Goal: Task Accomplishment & Management: Manage account settings

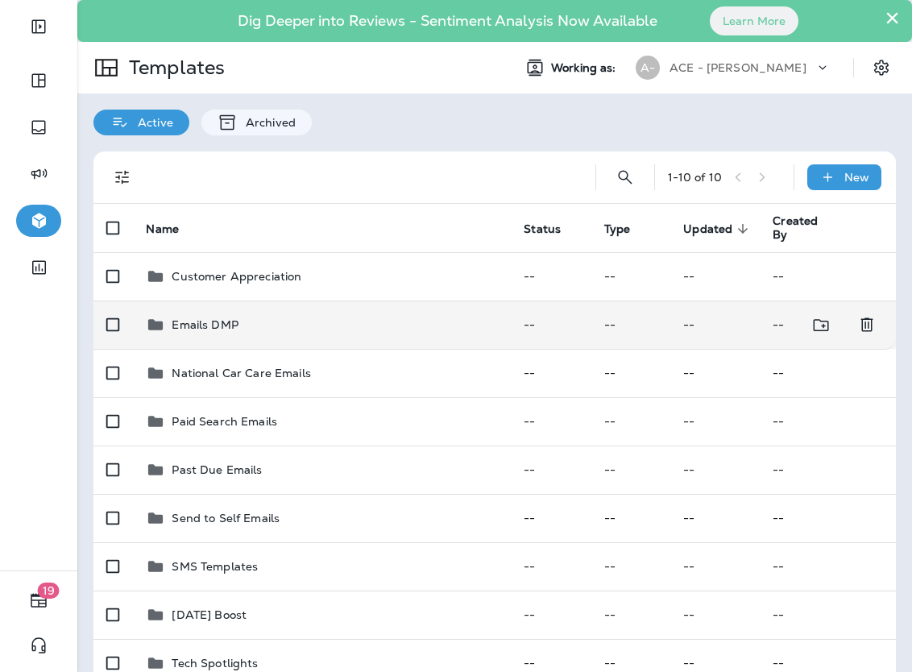
click at [337, 324] on div "Emails DMP" at bounding box center [322, 324] width 352 height 19
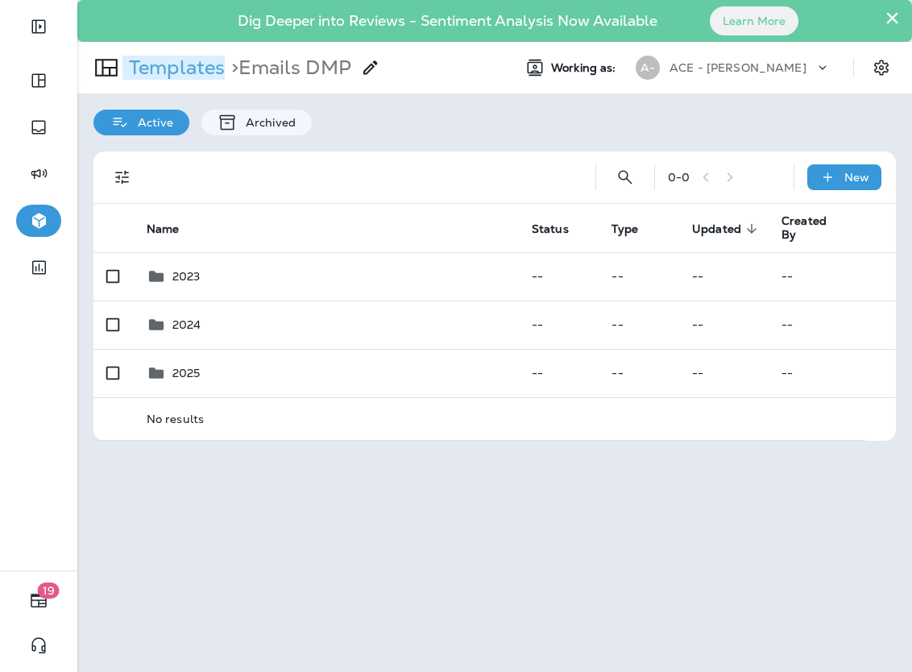
click at [214, 64] on p "Templates" at bounding box center [173, 68] width 102 height 24
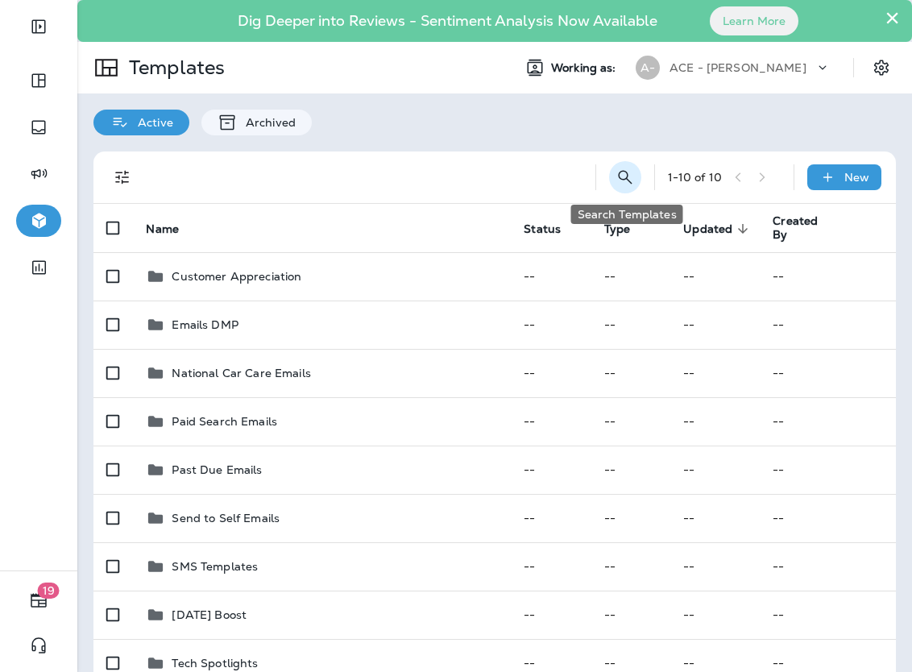
click at [628, 178] on icon "Search Templates" at bounding box center [625, 177] width 19 height 19
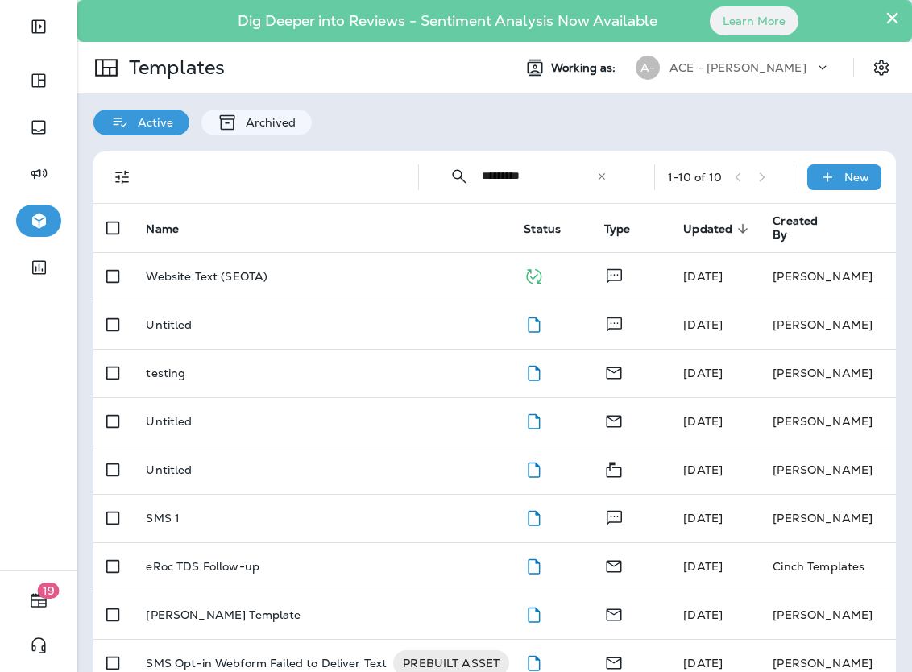
type input "*********"
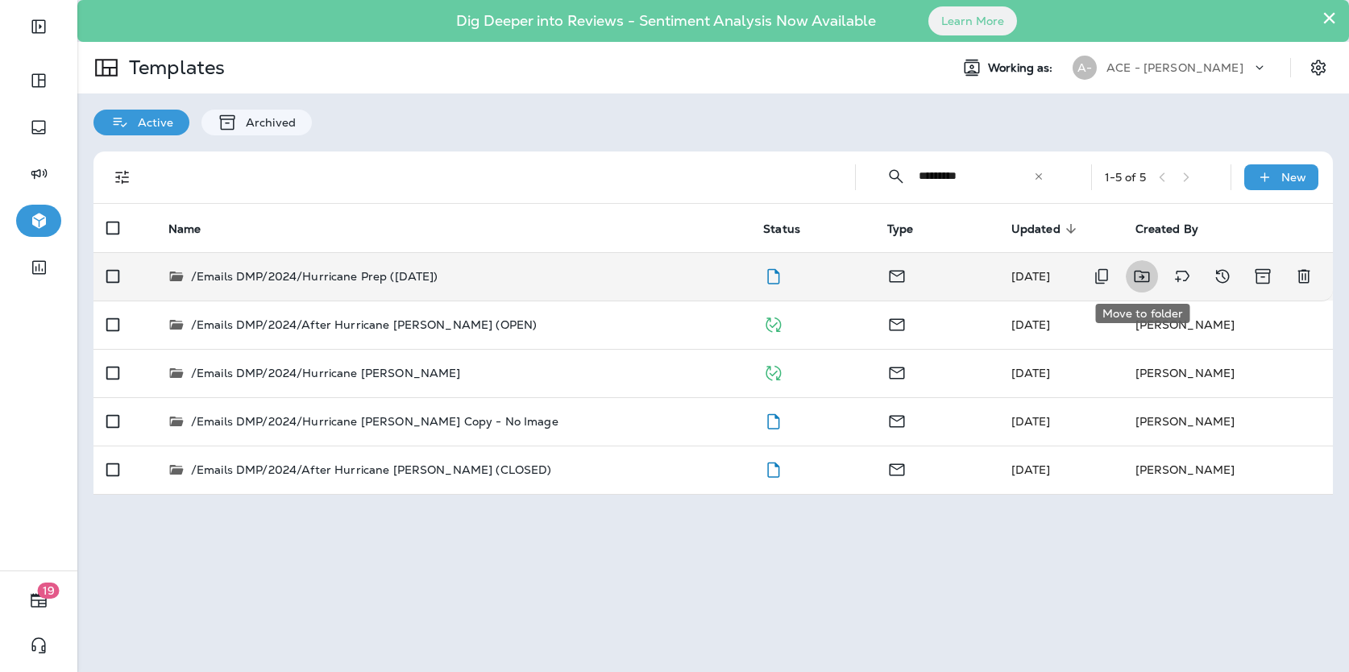
click at [911, 277] on icon "Move to folder" at bounding box center [1141, 276] width 19 height 19
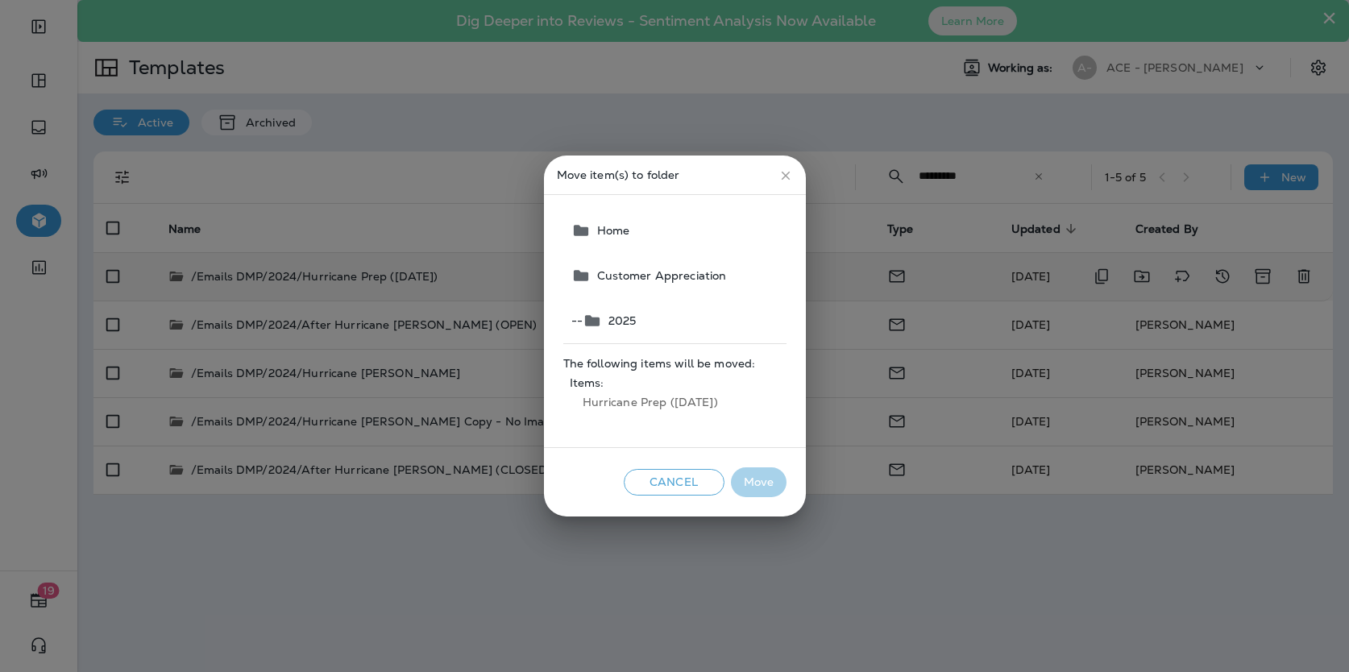
click at [653, 315] on button "-- 2025" at bounding box center [676, 320] width 222 height 45
click at [752, 481] on button "Move" at bounding box center [759, 482] width 56 height 30
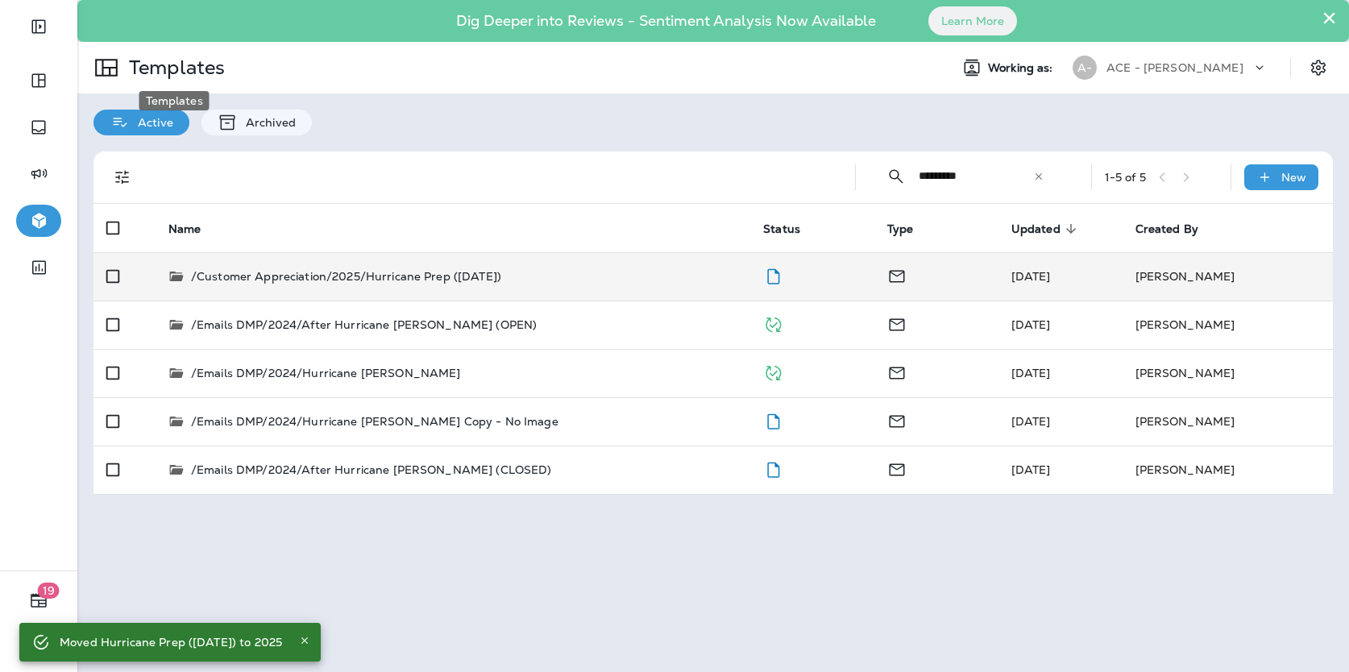
click at [182, 67] on p "Templates" at bounding box center [173, 68] width 102 height 24
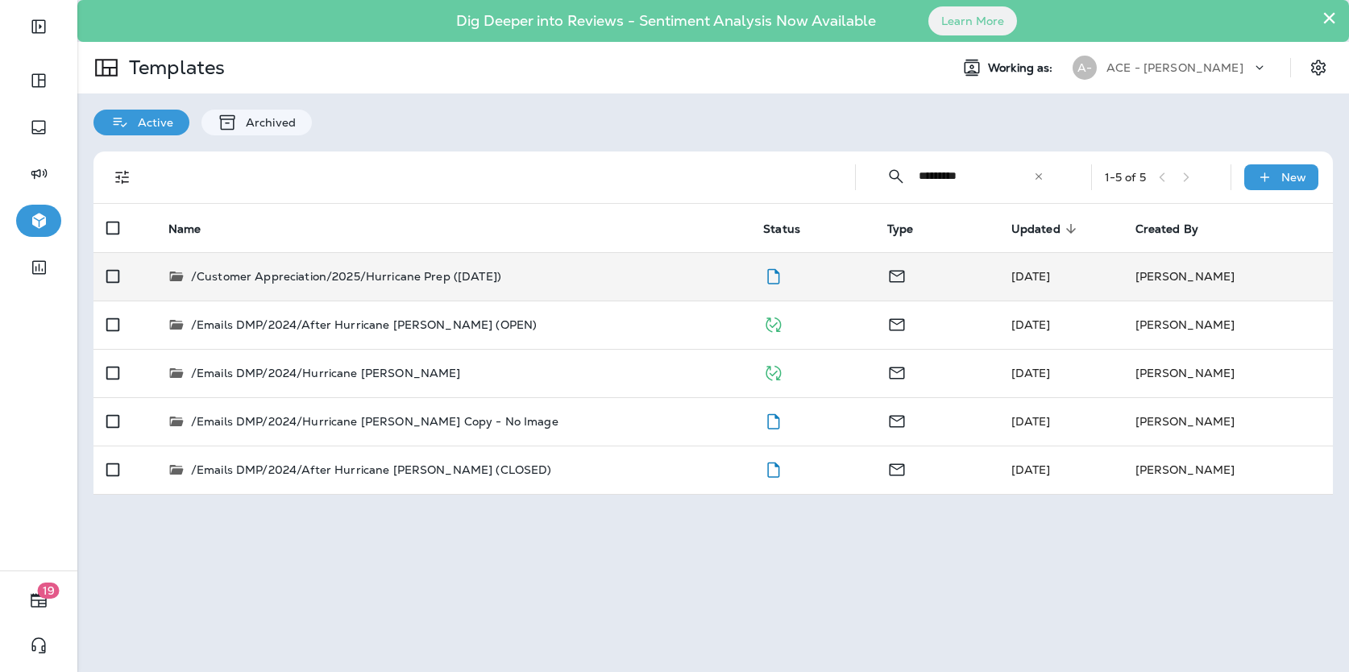
click at [911, 176] on icon at bounding box center [1037, 175] width 6 height 6
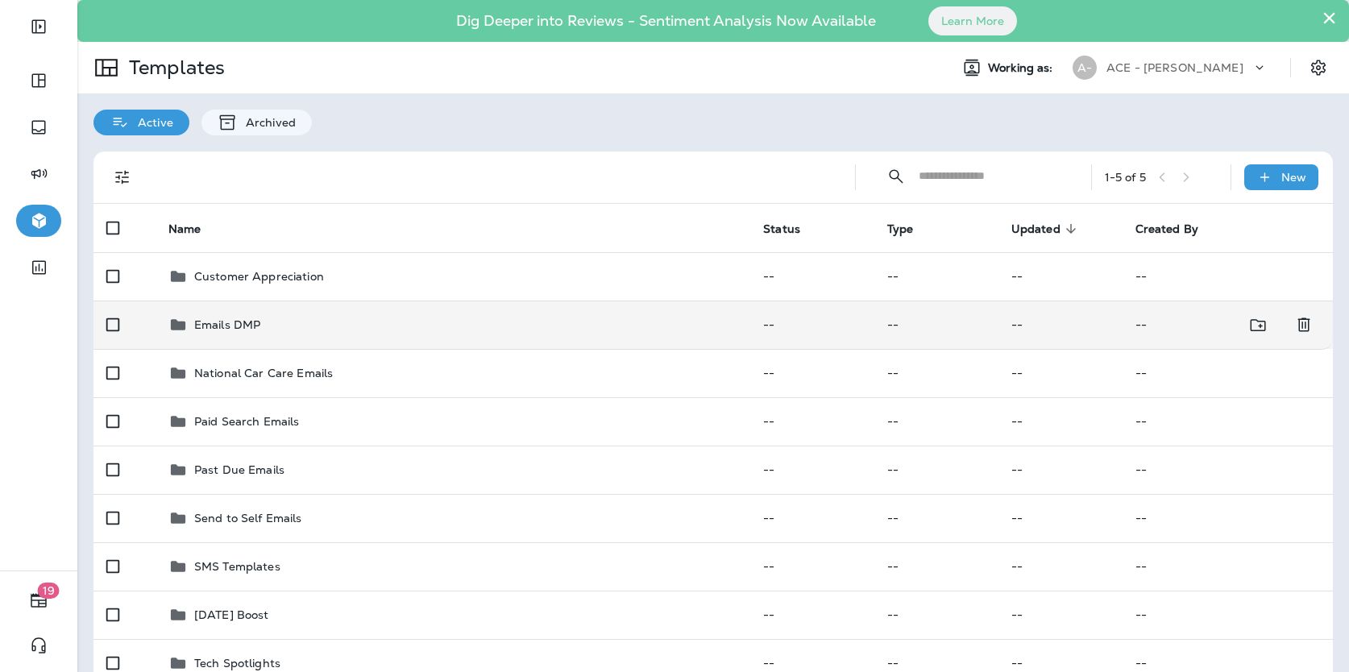
click at [379, 336] on td "Emails DMP" at bounding box center [452, 325] width 595 height 48
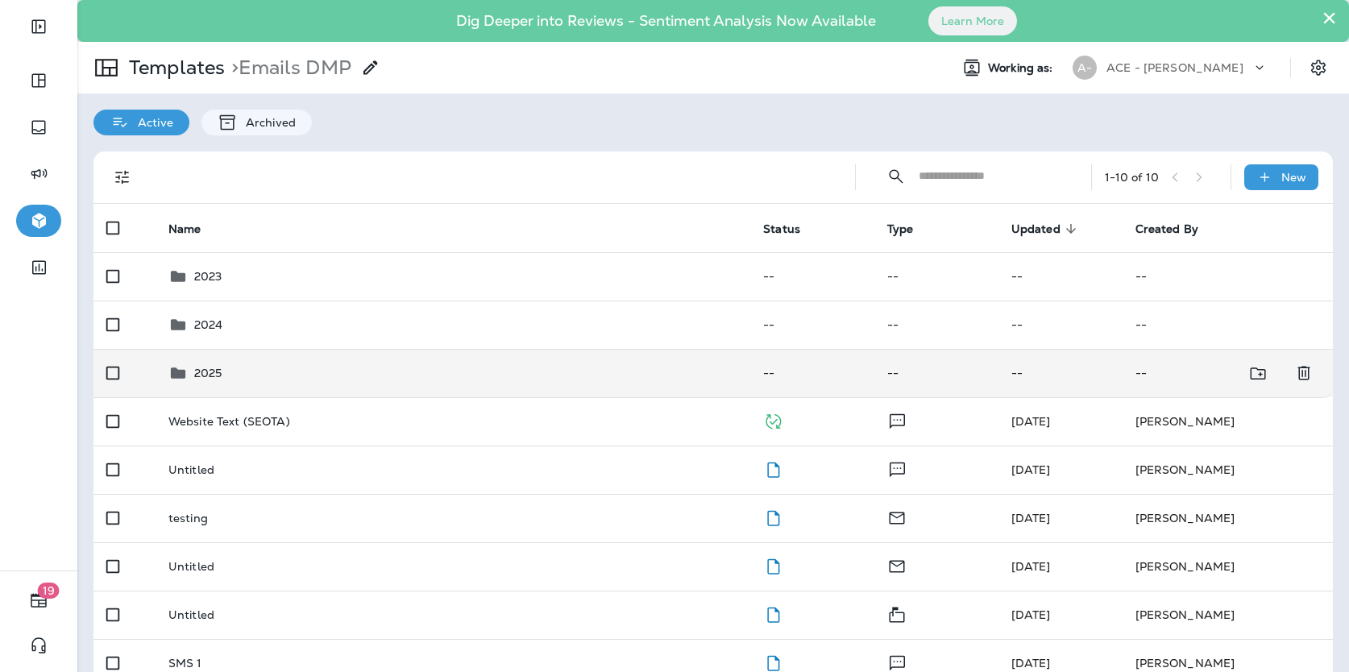
click at [345, 379] on div "2025" at bounding box center [452, 372] width 569 height 19
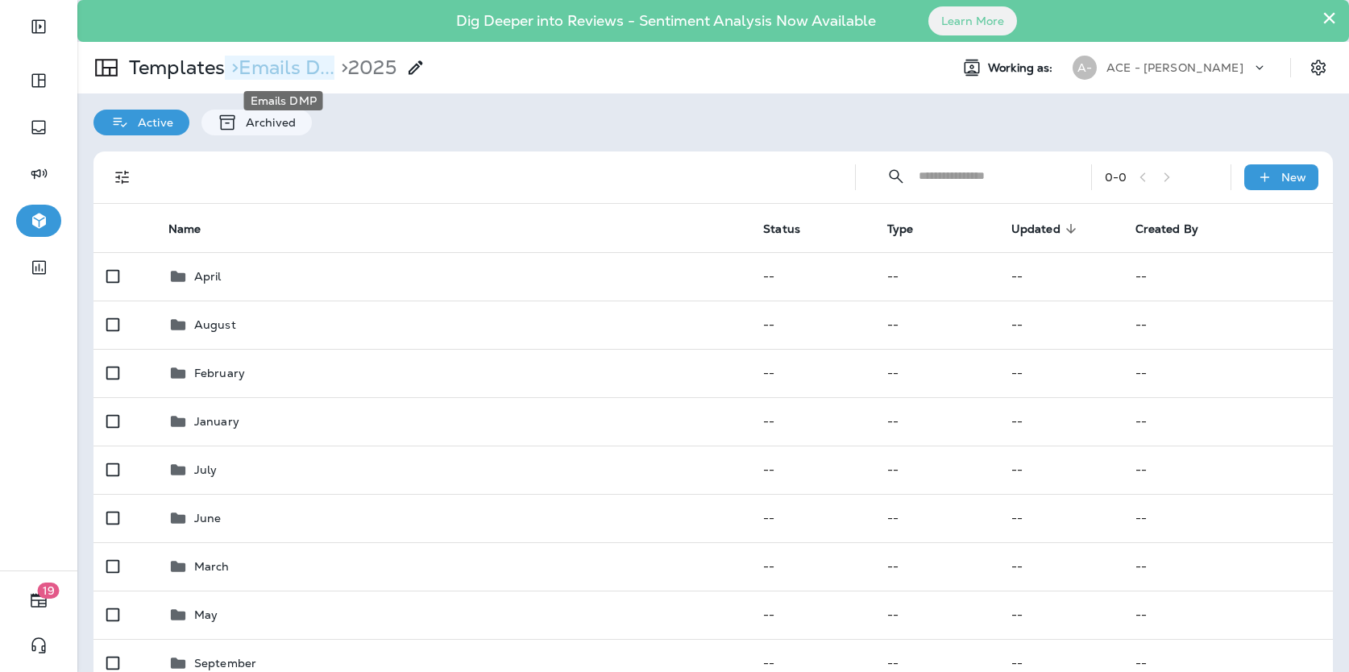
click at [300, 77] on p "> Emails D..." at bounding box center [280, 68] width 110 height 24
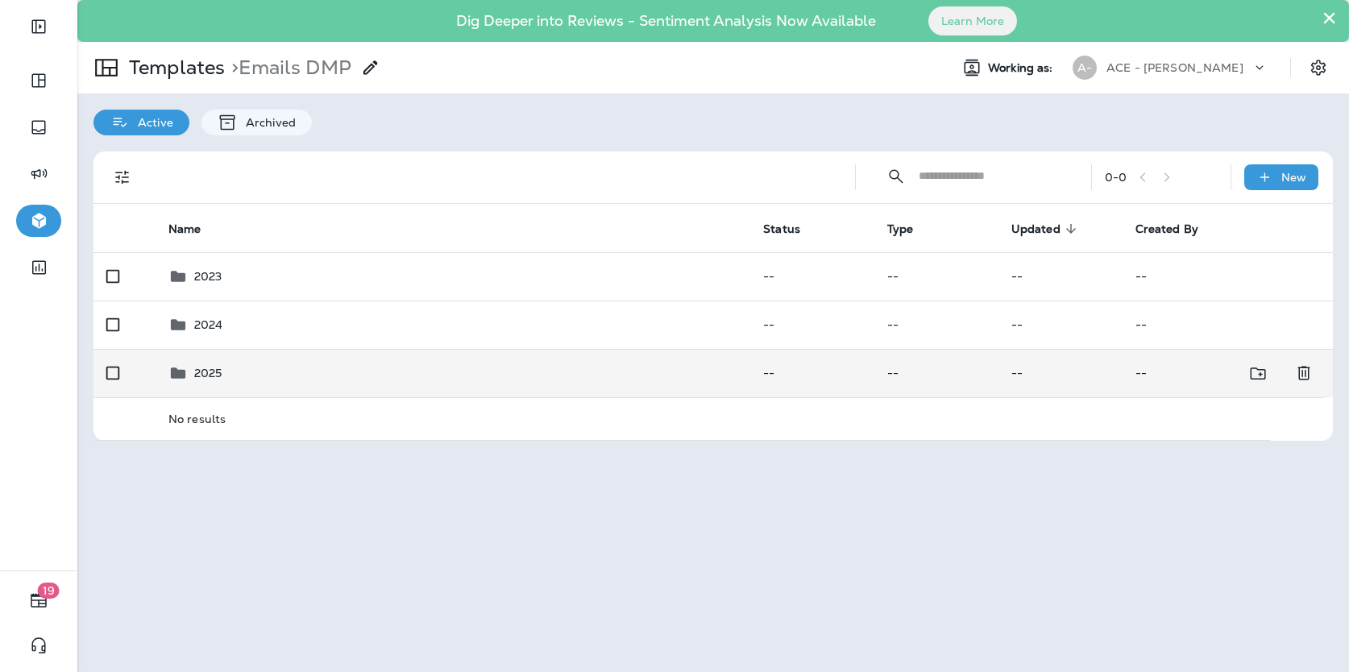
click at [283, 363] on div "2025" at bounding box center [452, 372] width 569 height 19
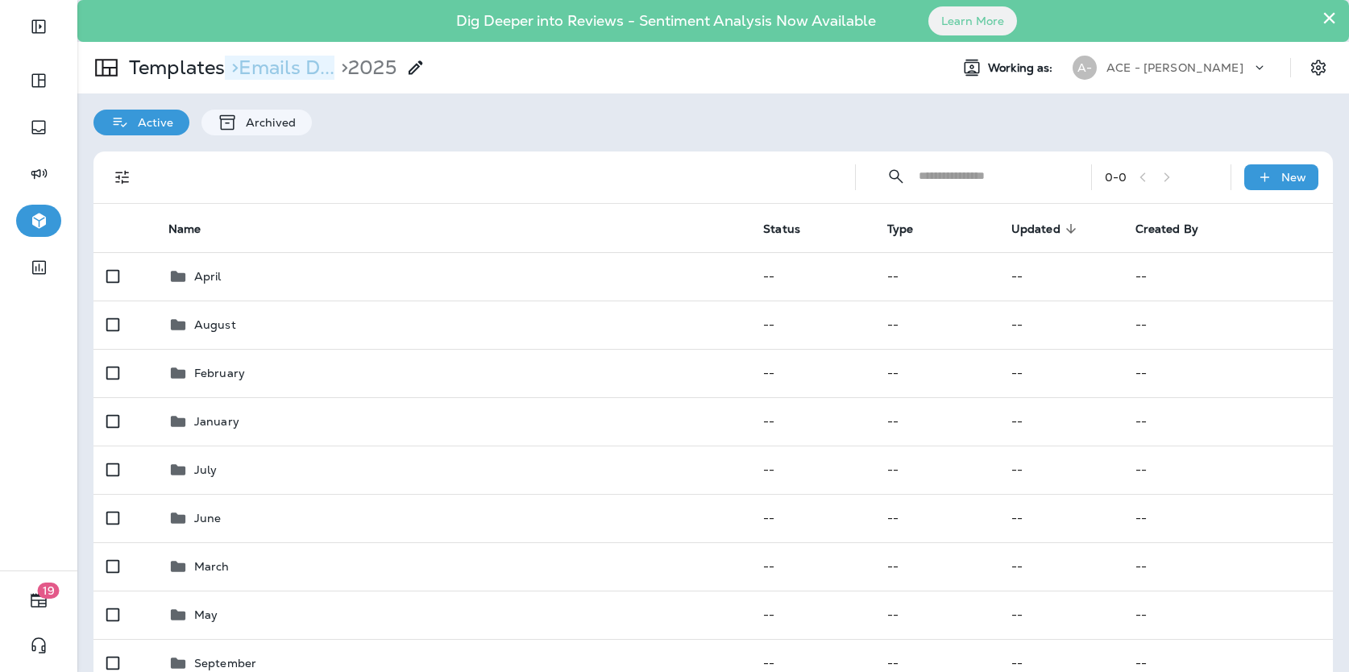
click at [265, 68] on p "> Emails D..." at bounding box center [280, 68] width 110 height 24
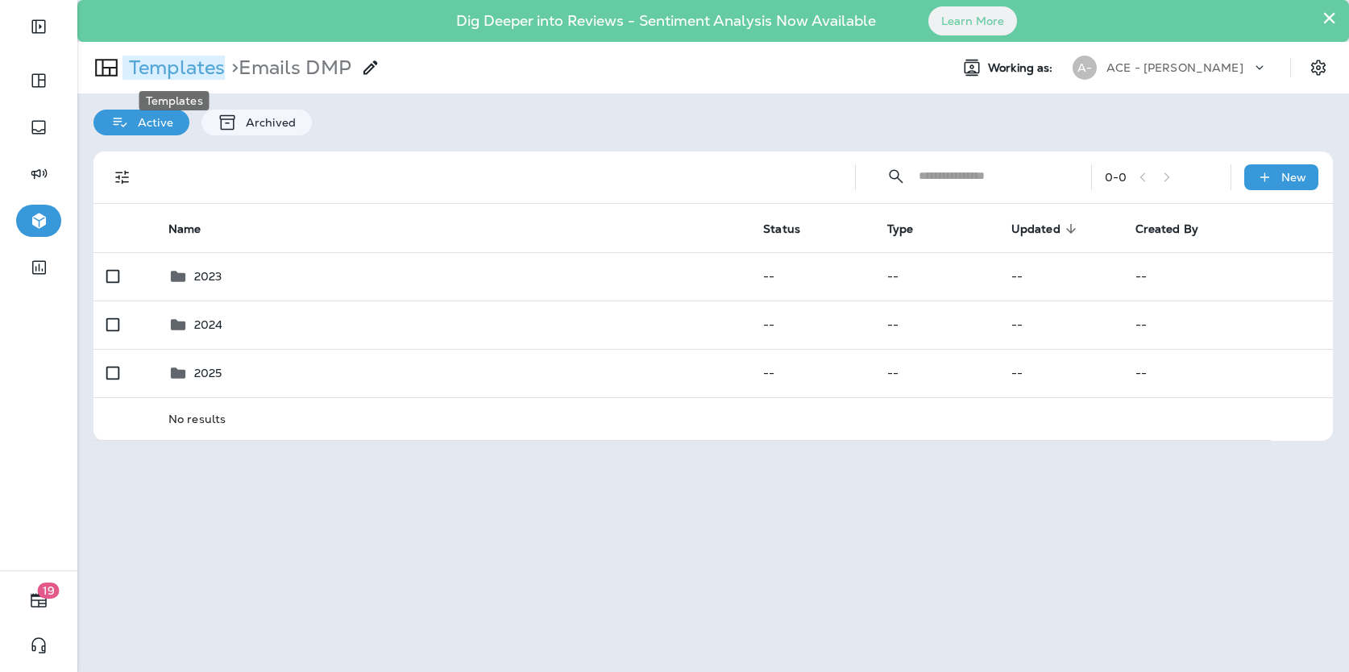
click at [181, 69] on p "Templates" at bounding box center [173, 68] width 102 height 24
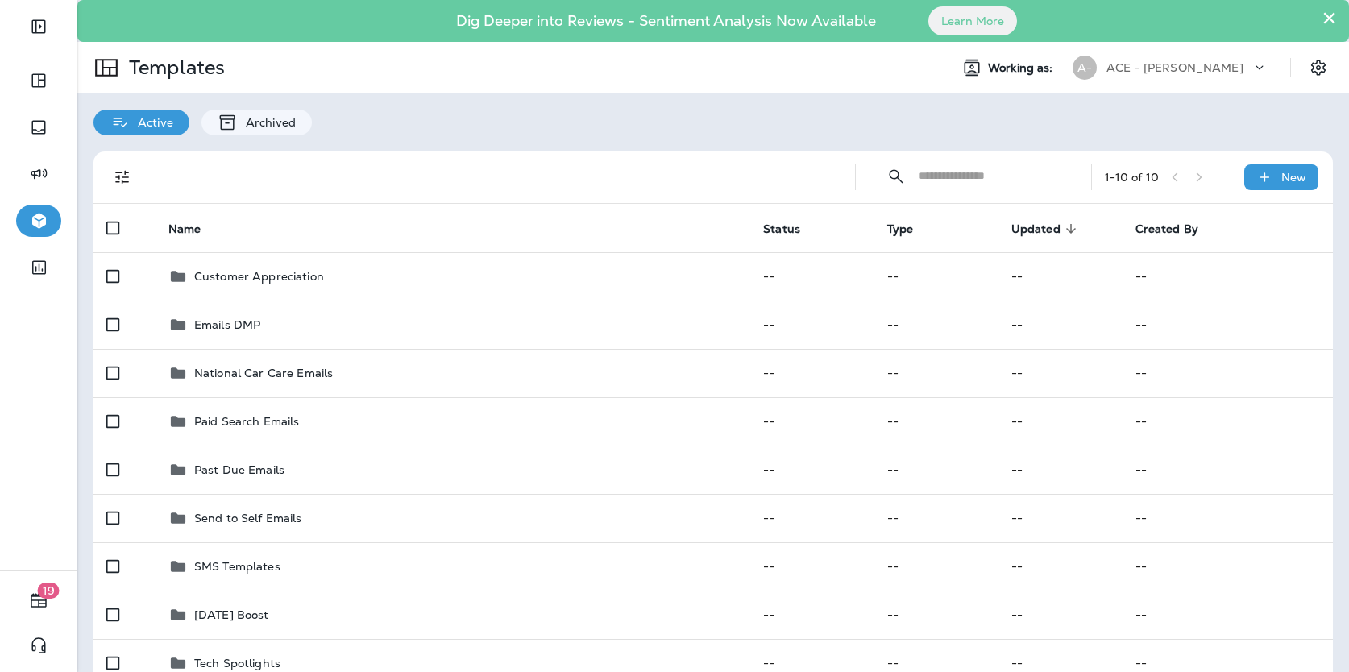
click at [911, 174] on input "text" at bounding box center [989, 176] width 143 height 43
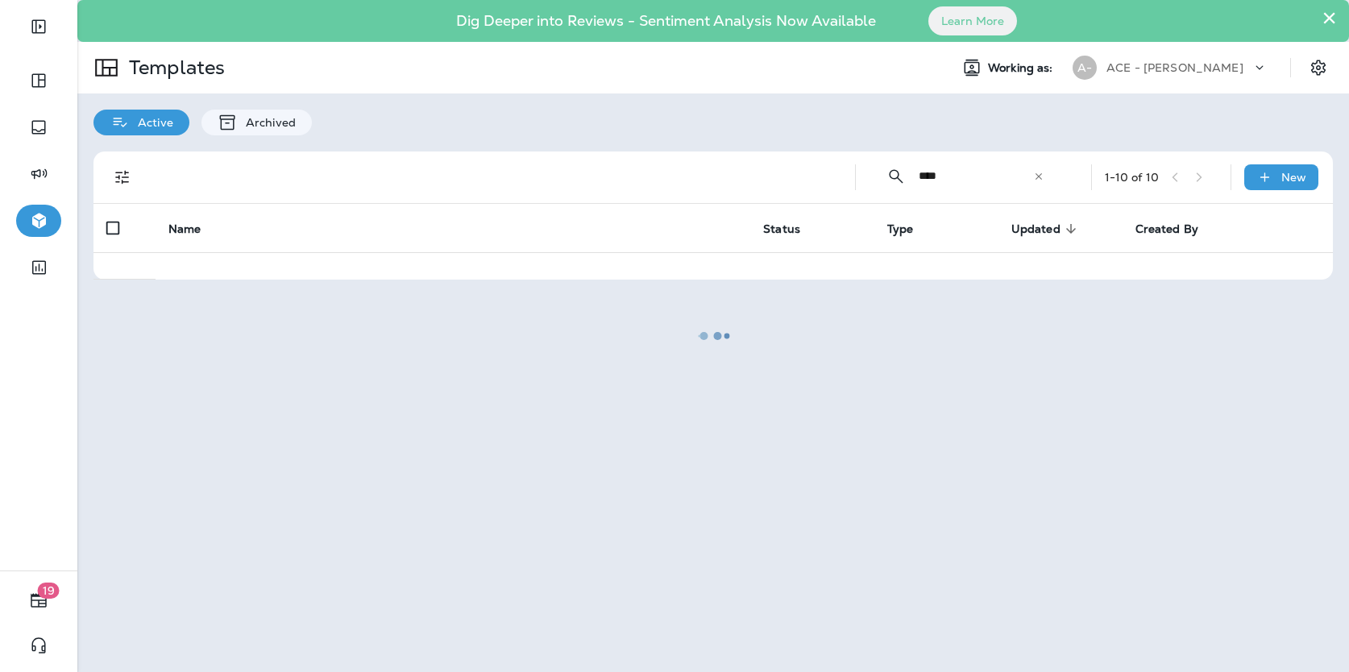
type input "*********"
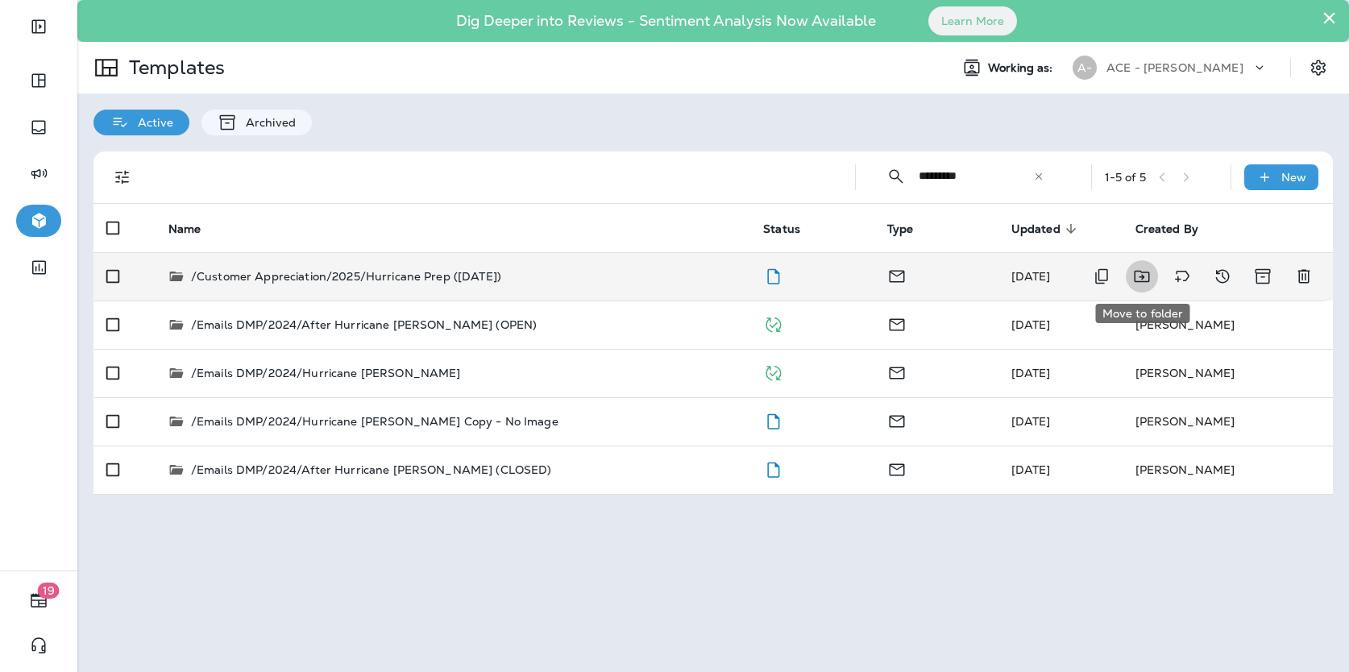
click at [911, 279] on icon "Move to folder" at bounding box center [1141, 276] width 19 height 19
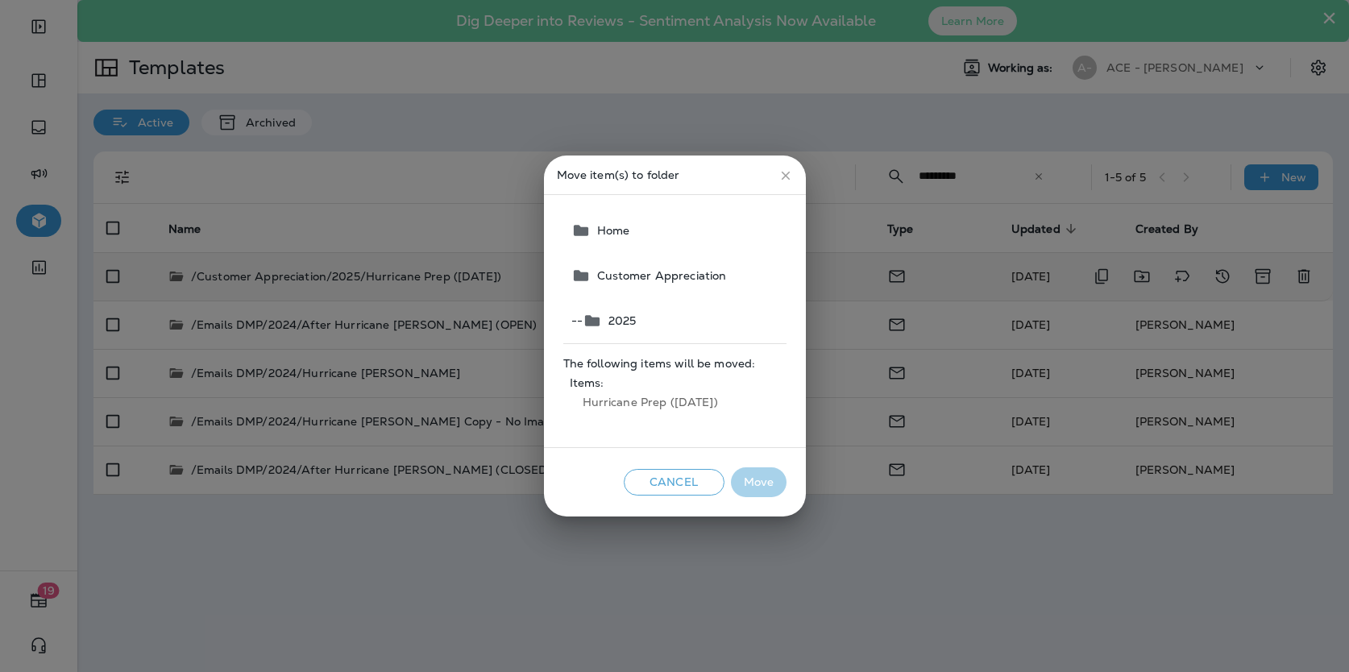
click at [670, 234] on span "Home" at bounding box center [674, 230] width 223 height 45
click at [611, 238] on span "Home" at bounding box center [674, 230] width 223 height 45
click at [618, 270] on span "Customer Appreciation" at bounding box center [659, 275] width 136 height 13
click at [747, 475] on button "Move" at bounding box center [759, 482] width 56 height 30
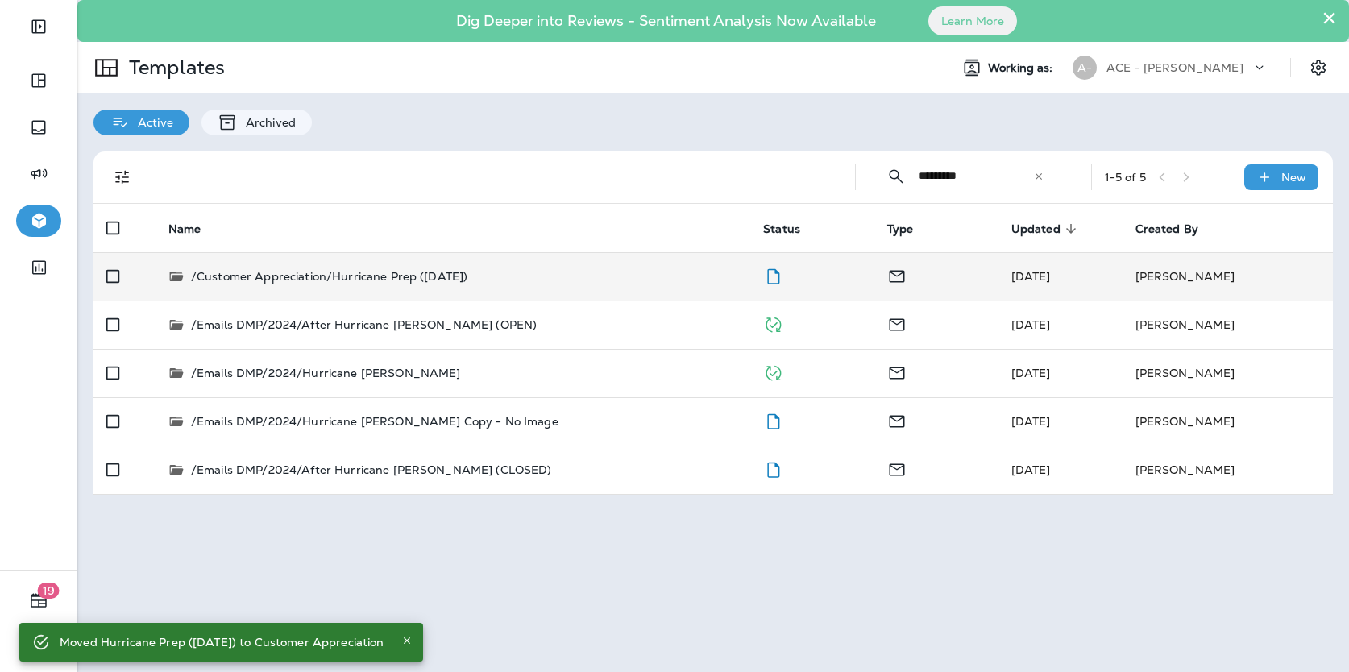
click at [911, 176] on icon at bounding box center [1038, 176] width 11 height 11
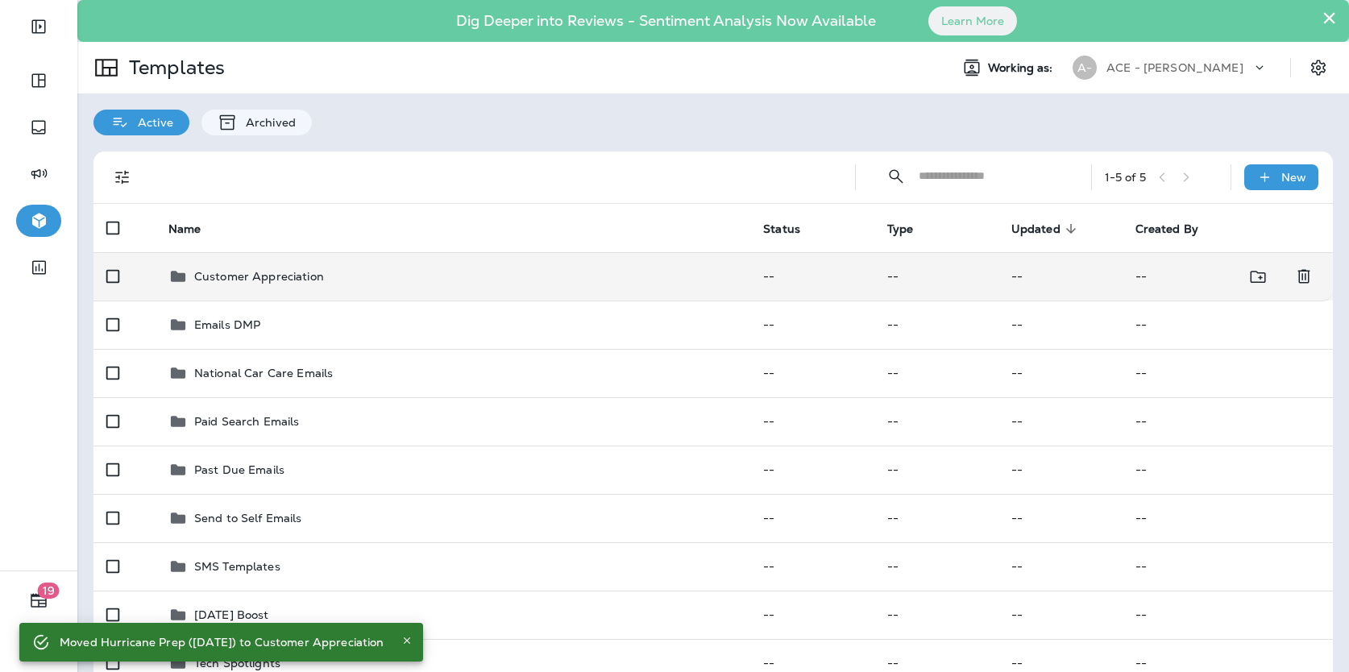
click at [339, 280] on div "Customer Appreciation" at bounding box center [452, 276] width 569 height 19
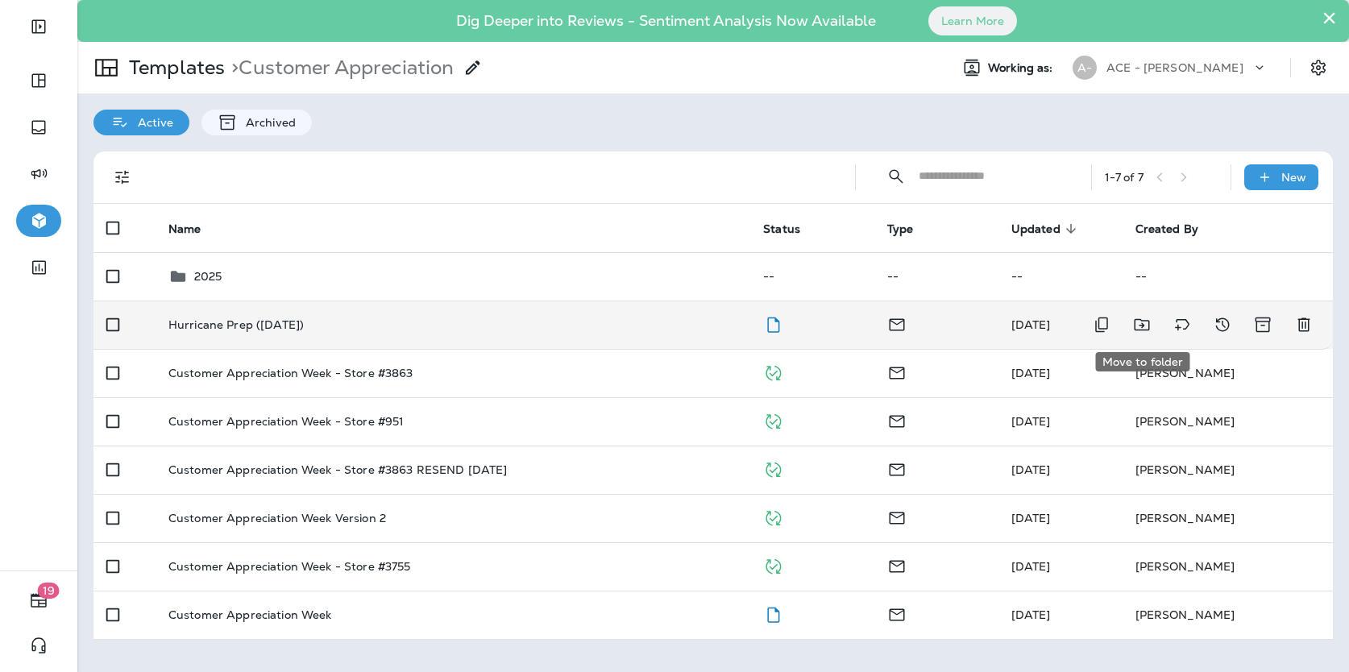
click at [911, 325] on icon "Move to folder" at bounding box center [1141, 325] width 15 height 12
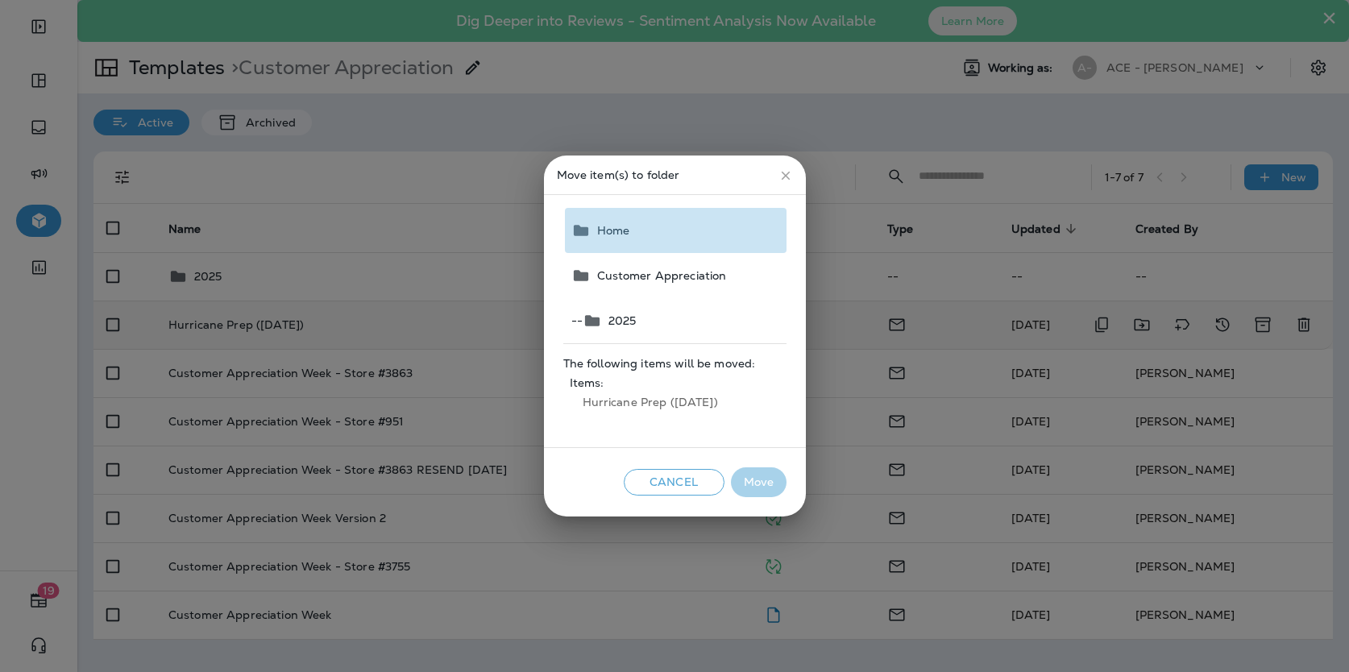
click at [661, 237] on button "Home" at bounding box center [676, 230] width 222 height 45
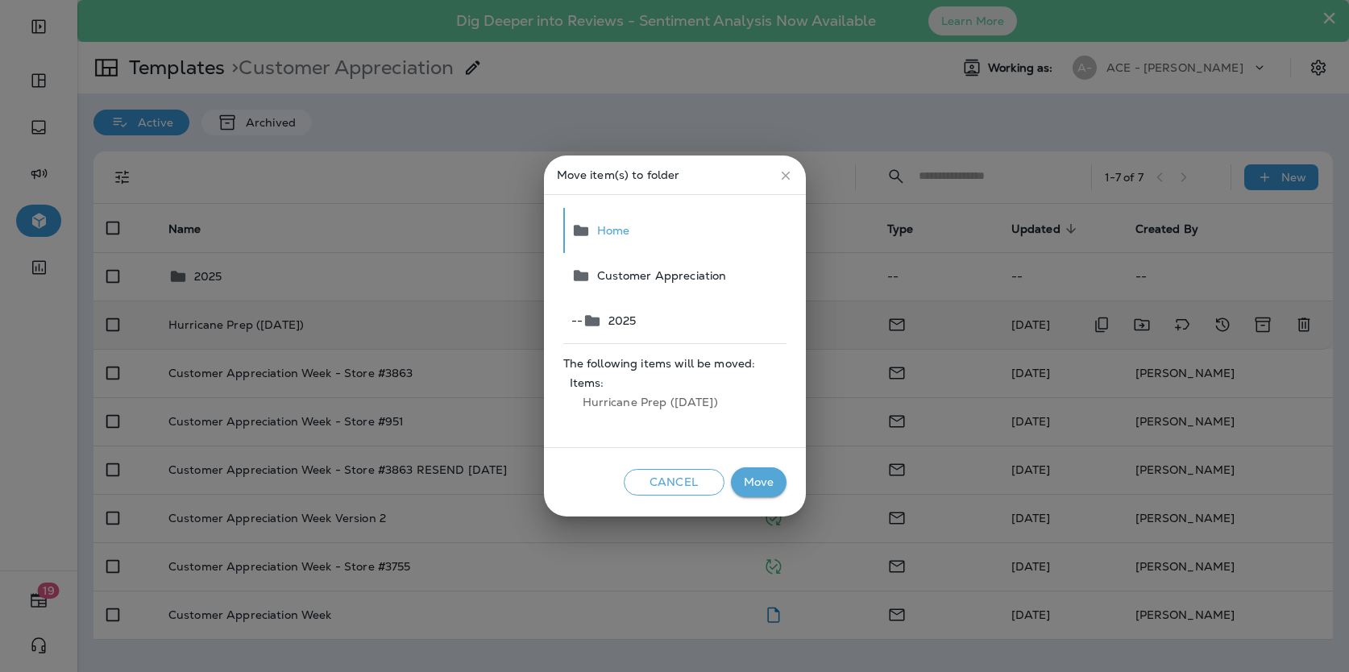
click at [770, 479] on button "Move" at bounding box center [759, 482] width 56 height 30
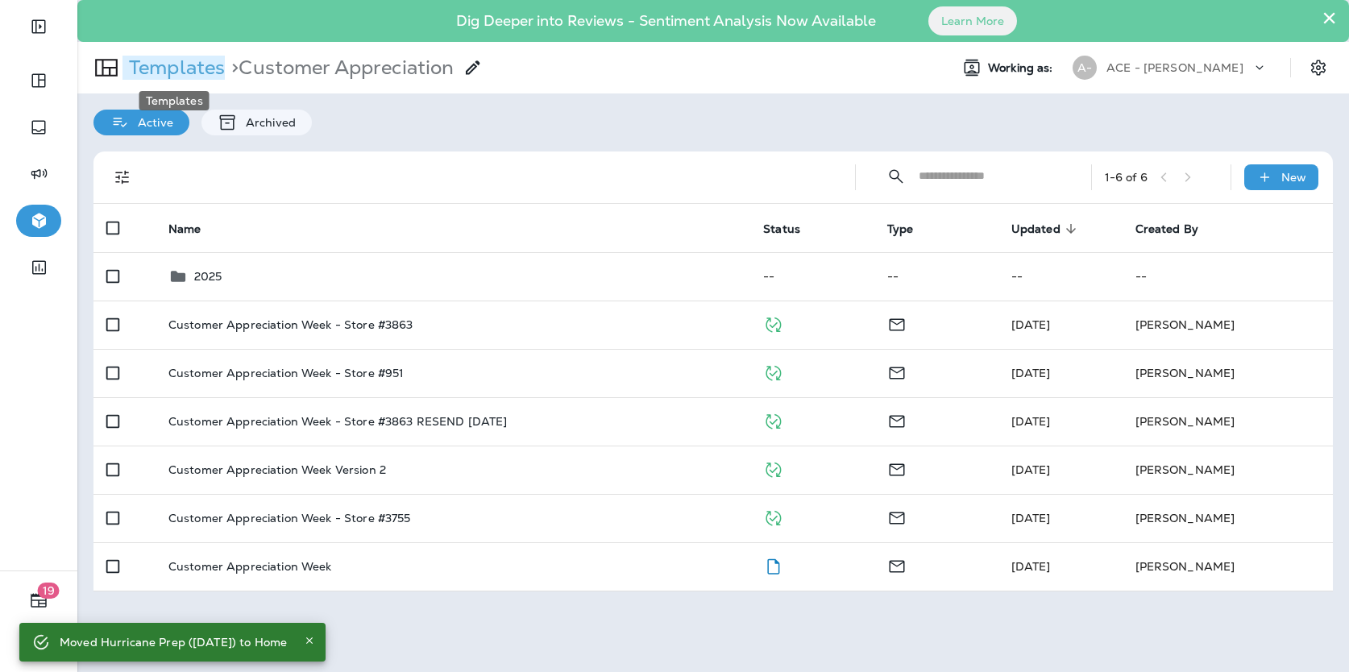
click at [179, 77] on p "Templates" at bounding box center [173, 68] width 102 height 24
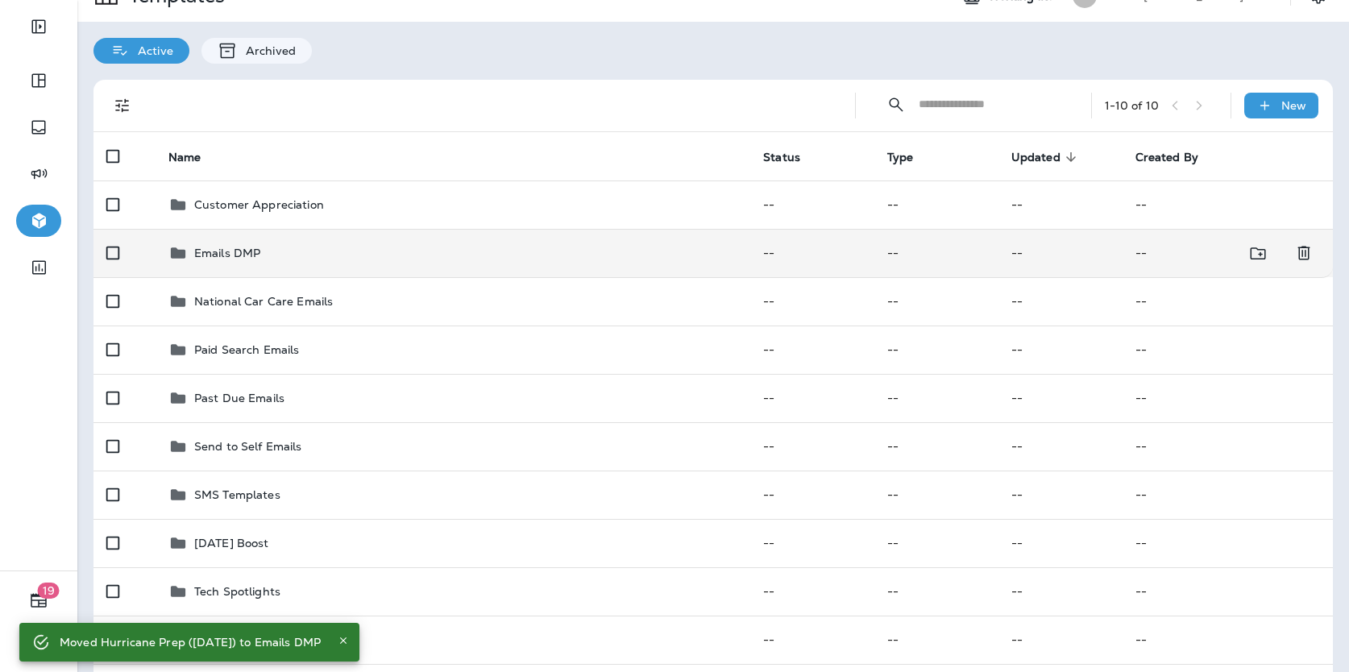
scroll to position [78, 0]
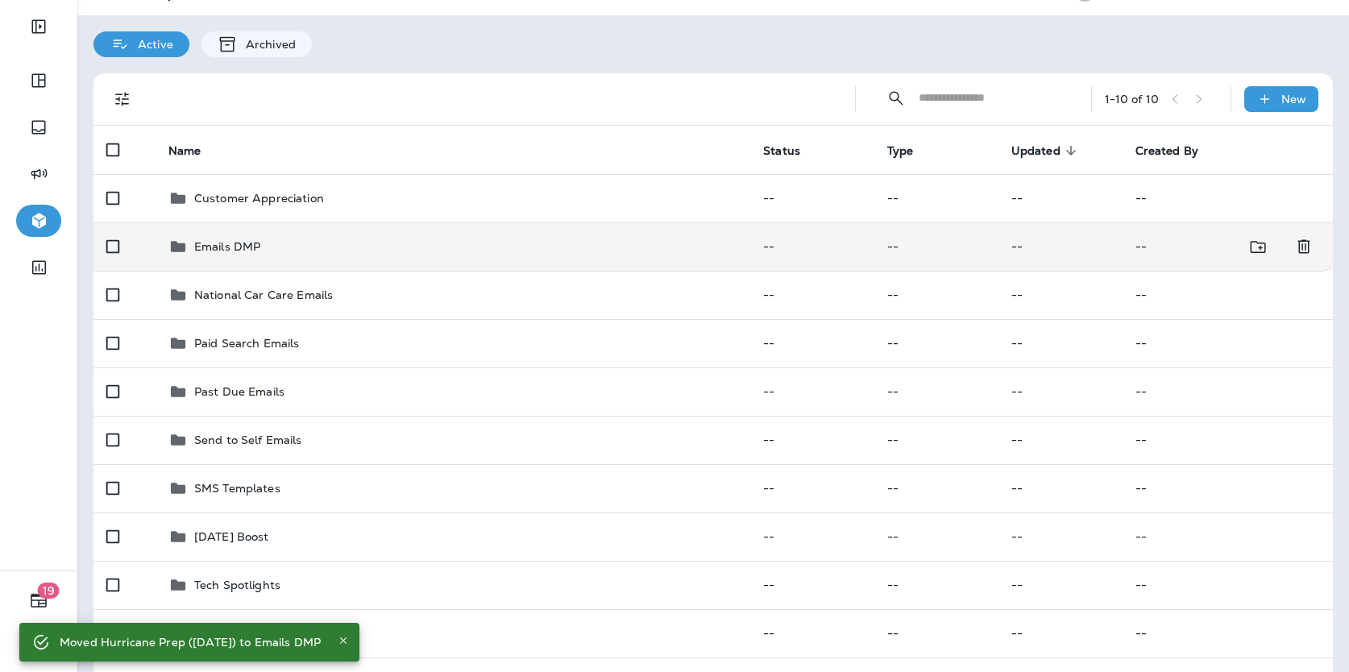
click at [291, 249] on div "Emails DMP" at bounding box center [452, 246] width 569 height 19
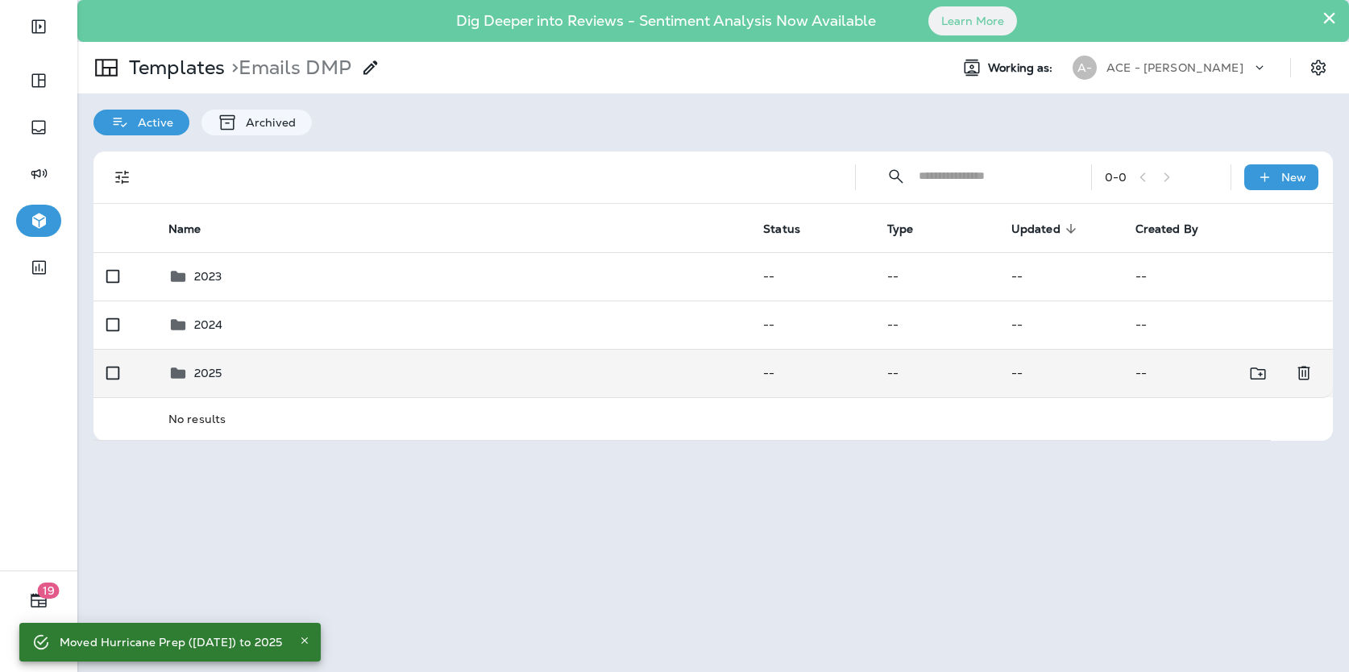
click at [238, 373] on div "2025" at bounding box center [452, 372] width 569 height 19
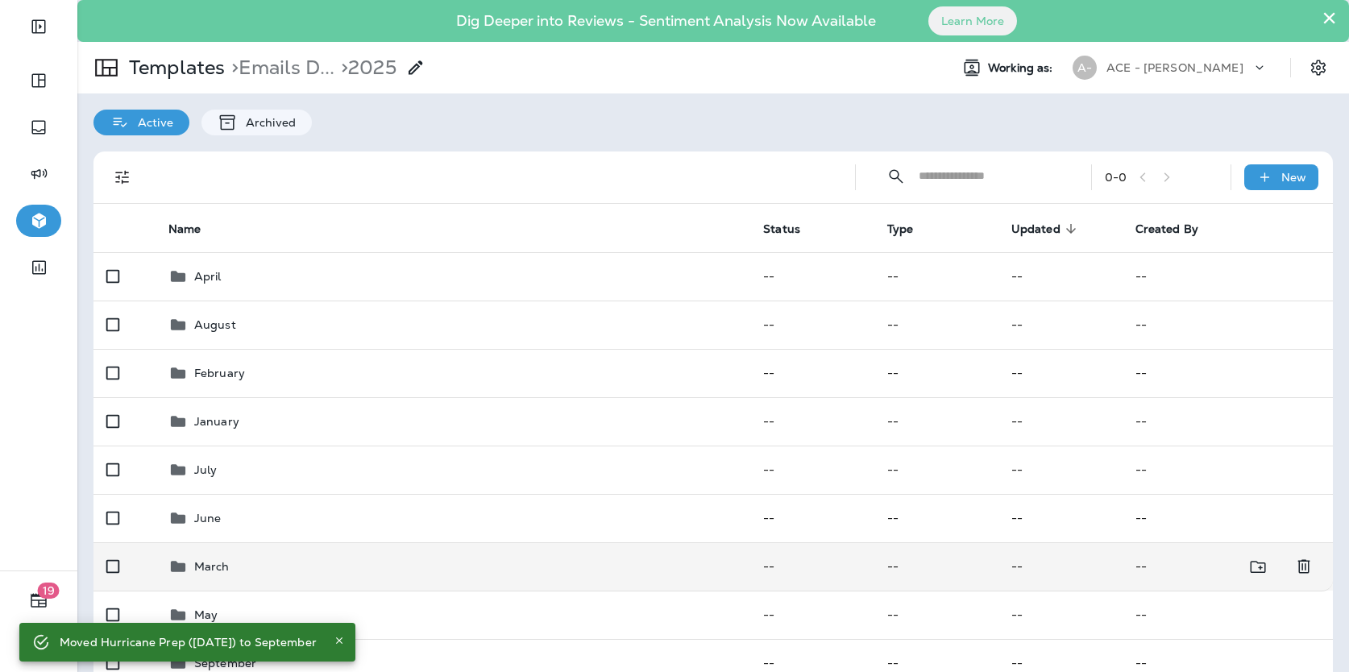
scroll to position [74, 0]
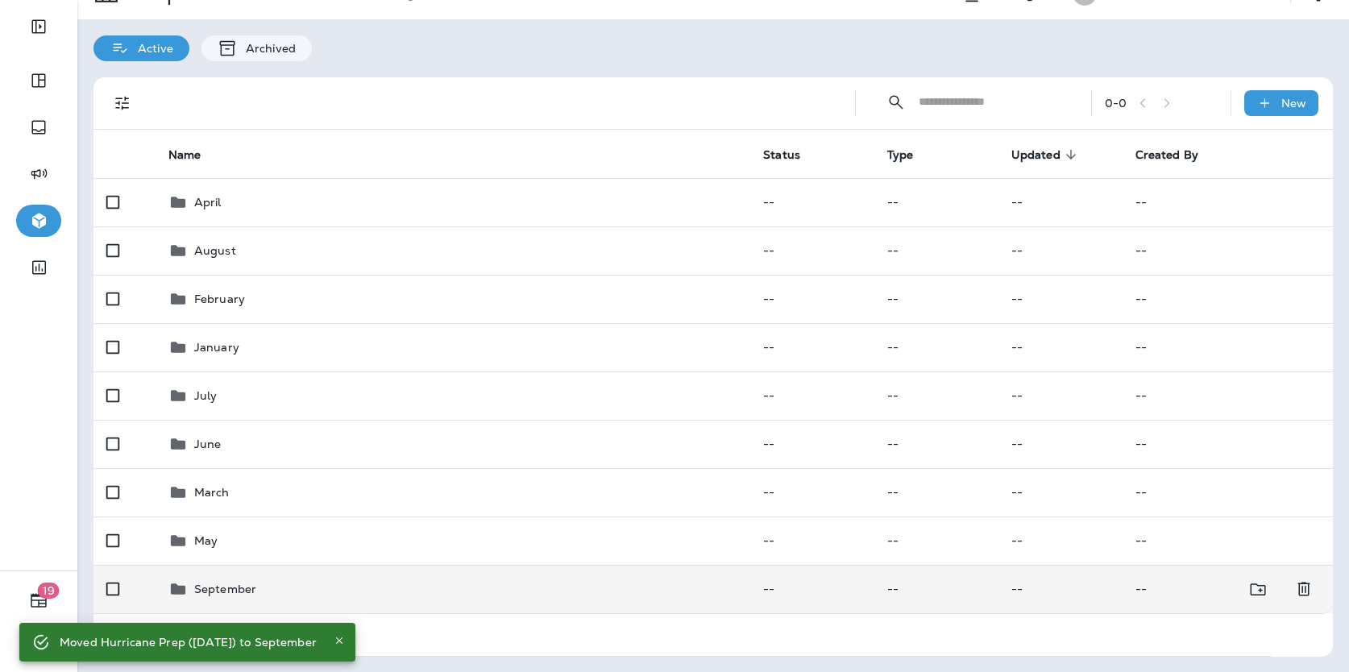
click at [245, 584] on p "September" at bounding box center [225, 589] width 62 height 13
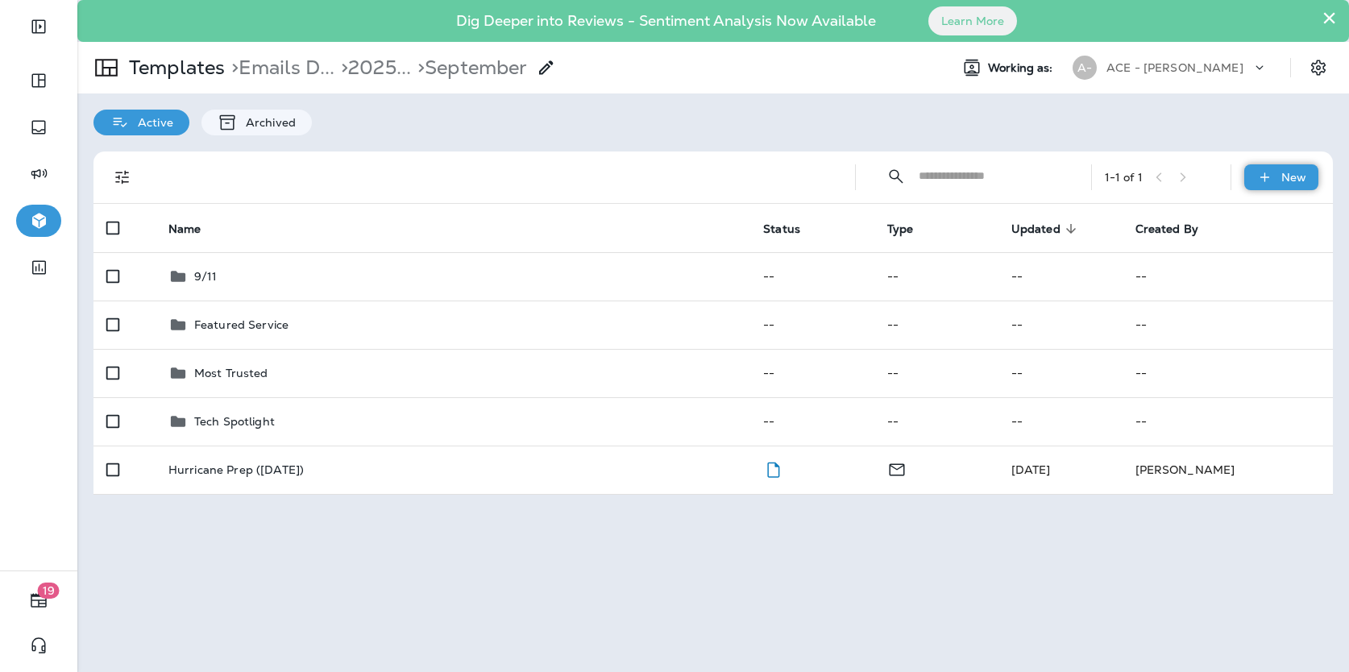
click at [911, 179] on p "New" at bounding box center [1293, 177] width 25 height 13
click at [911, 255] on li "New Folder" at bounding box center [1270, 257] width 136 height 39
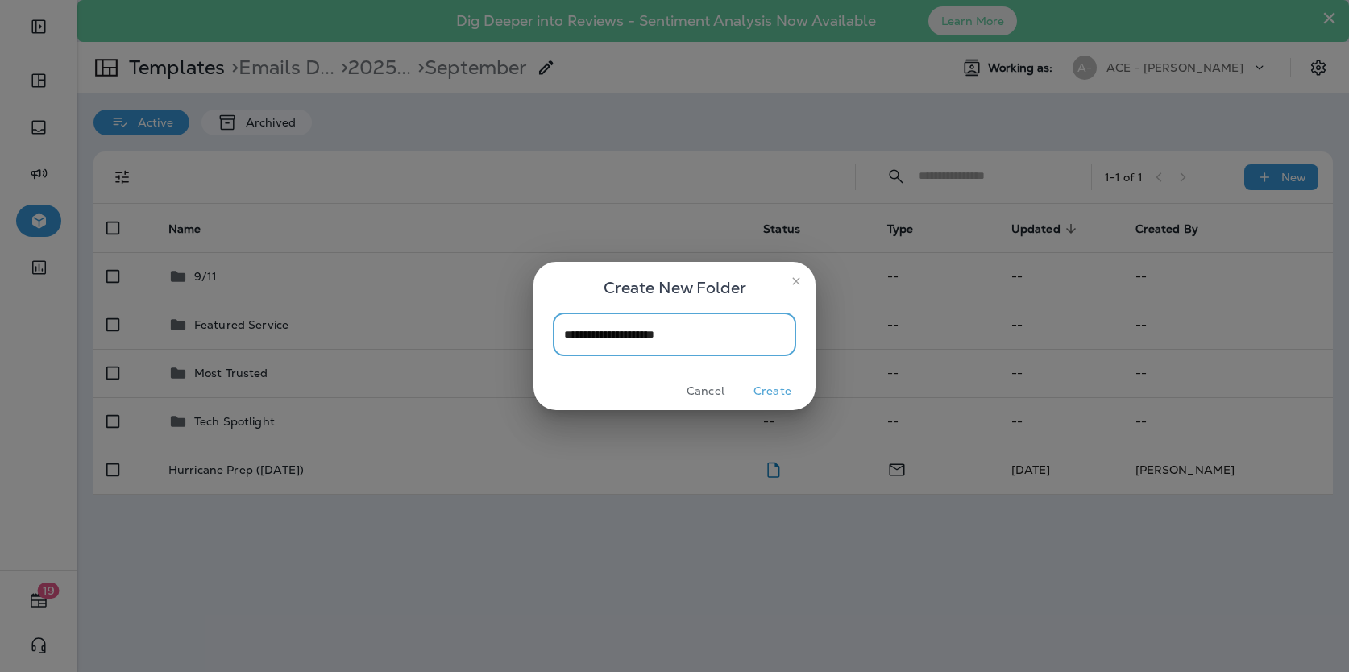
type input "**********"
click at [779, 393] on button "Create" at bounding box center [772, 391] width 60 height 25
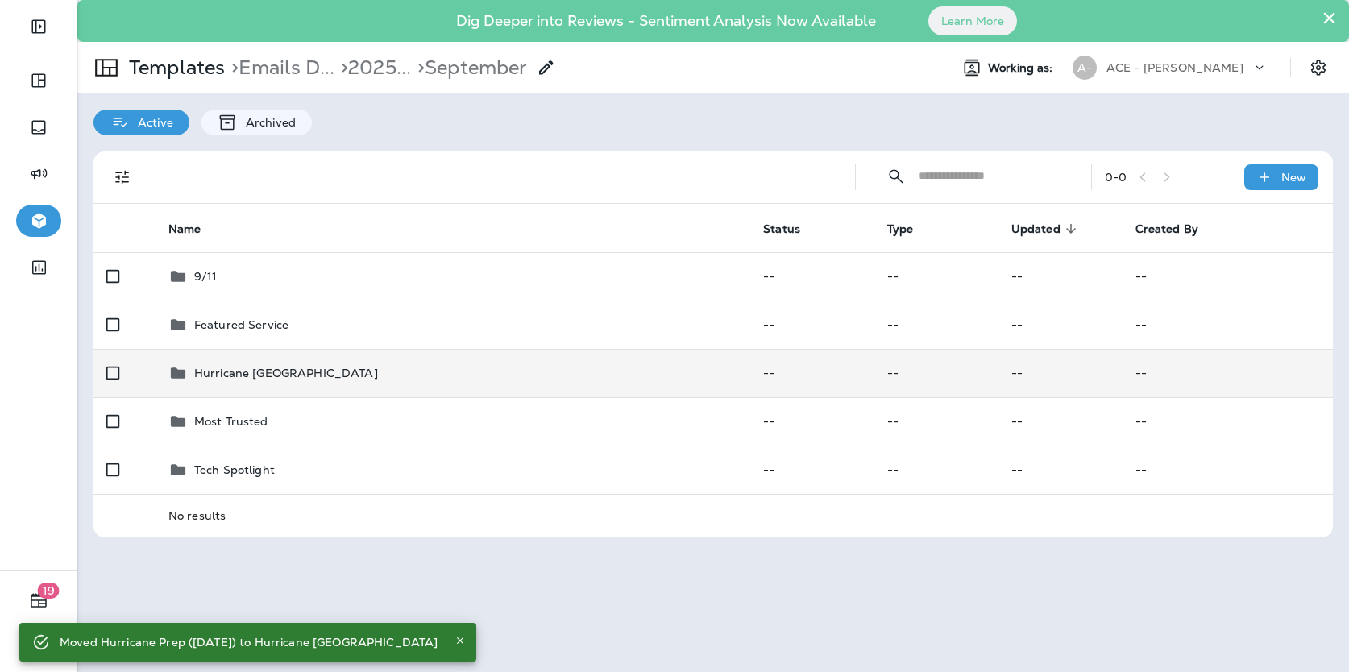
click at [316, 375] on p "Hurricane [GEOGRAPHIC_DATA]" at bounding box center [286, 373] width 184 height 13
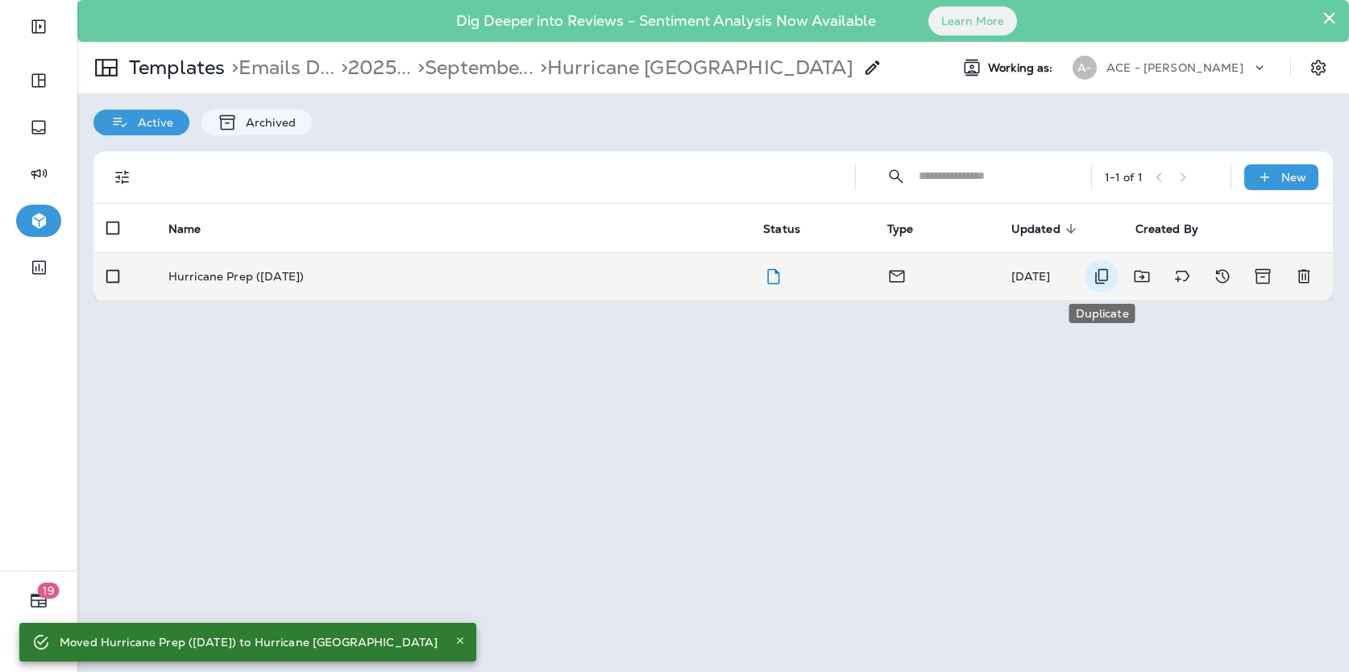
click at [911, 283] on icon "Duplicate" at bounding box center [1101, 276] width 19 height 19
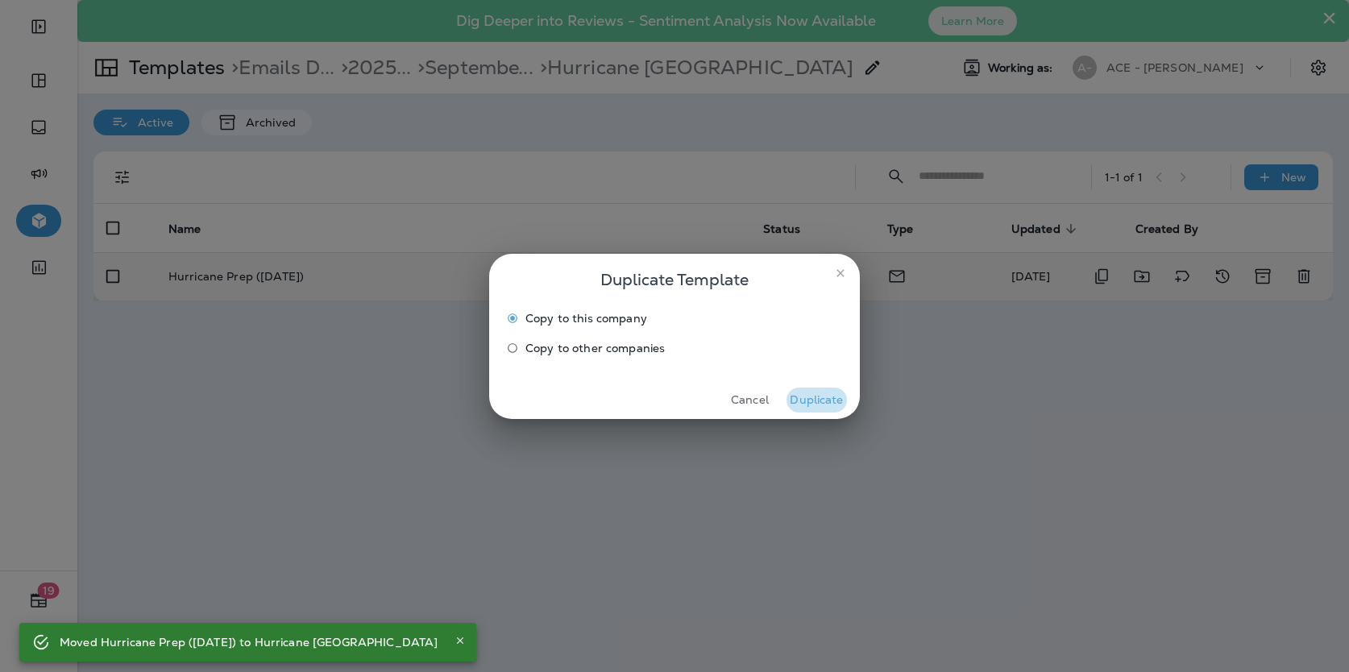
click at [815, 400] on button "Duplicate" at bounding box center [816, 400] width 60 height 25
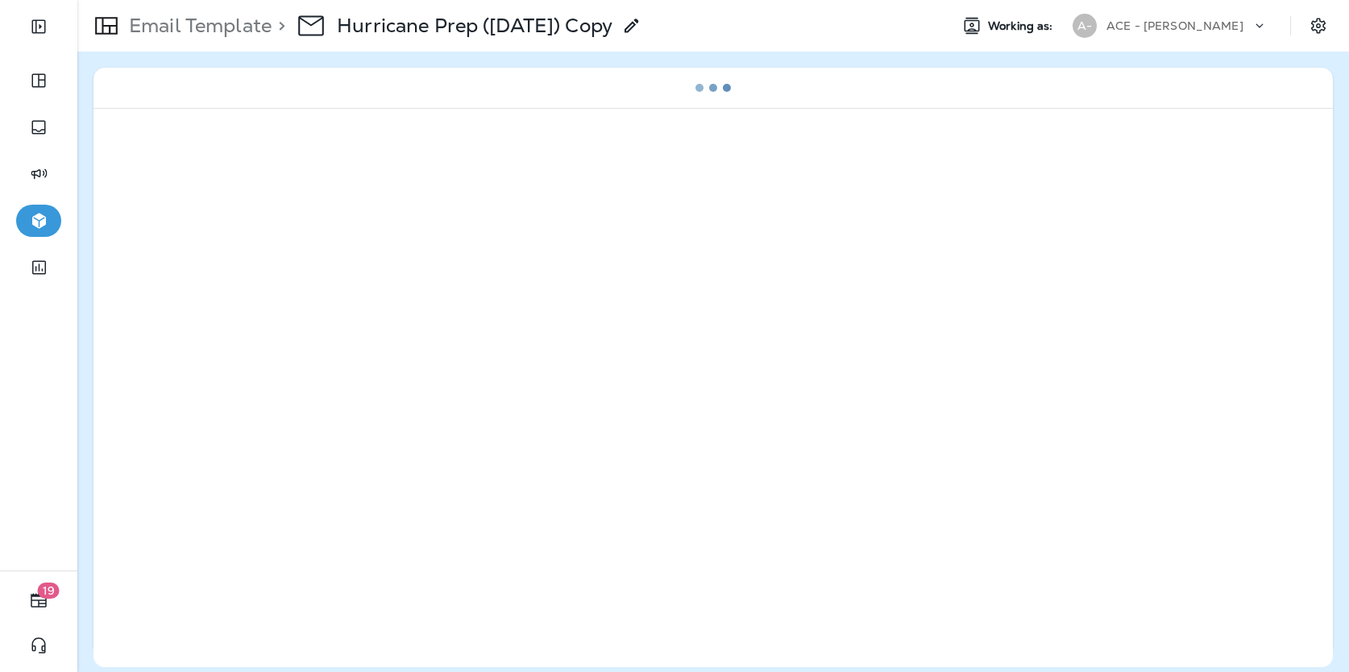
click at [641, 25] on icon at bounding box center [631, 25] width 19 height 19
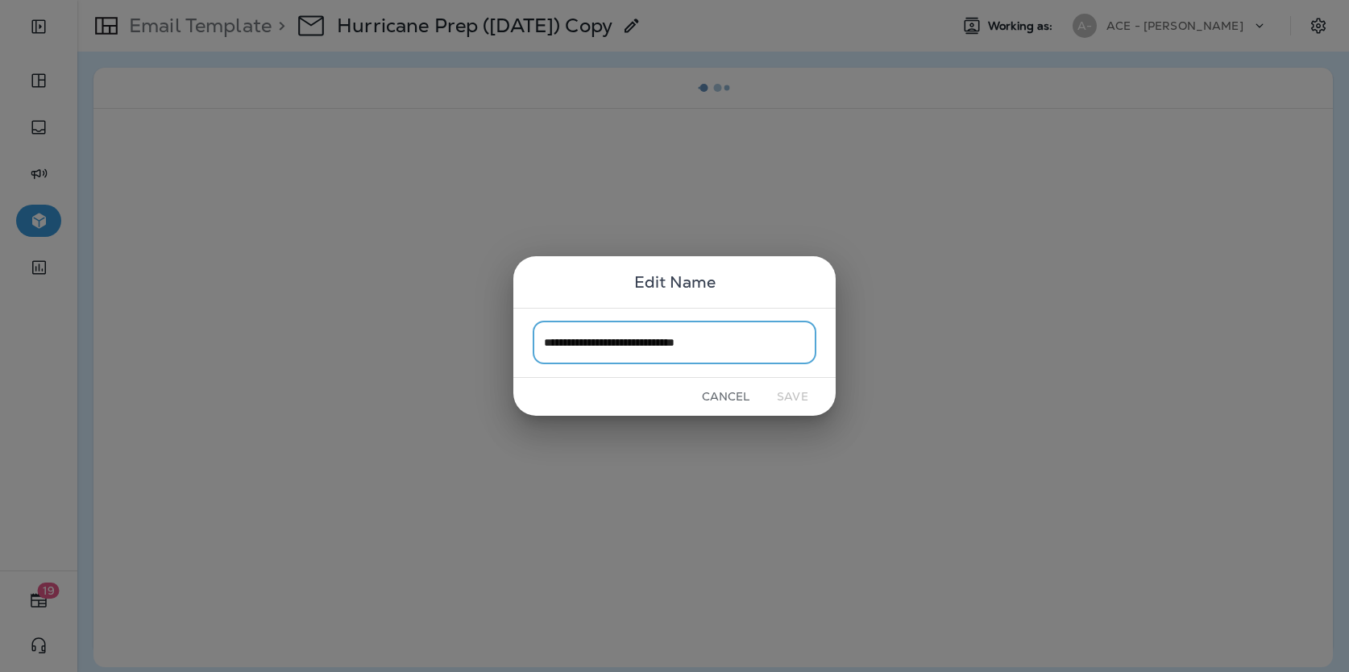
click at [717, 345] on input "**********" at bounding box center [675, 342] width 284 height 43
type input "**********"
click at [790, 393] on button "Save" at bounding box center [792, 396] width 60 height 25
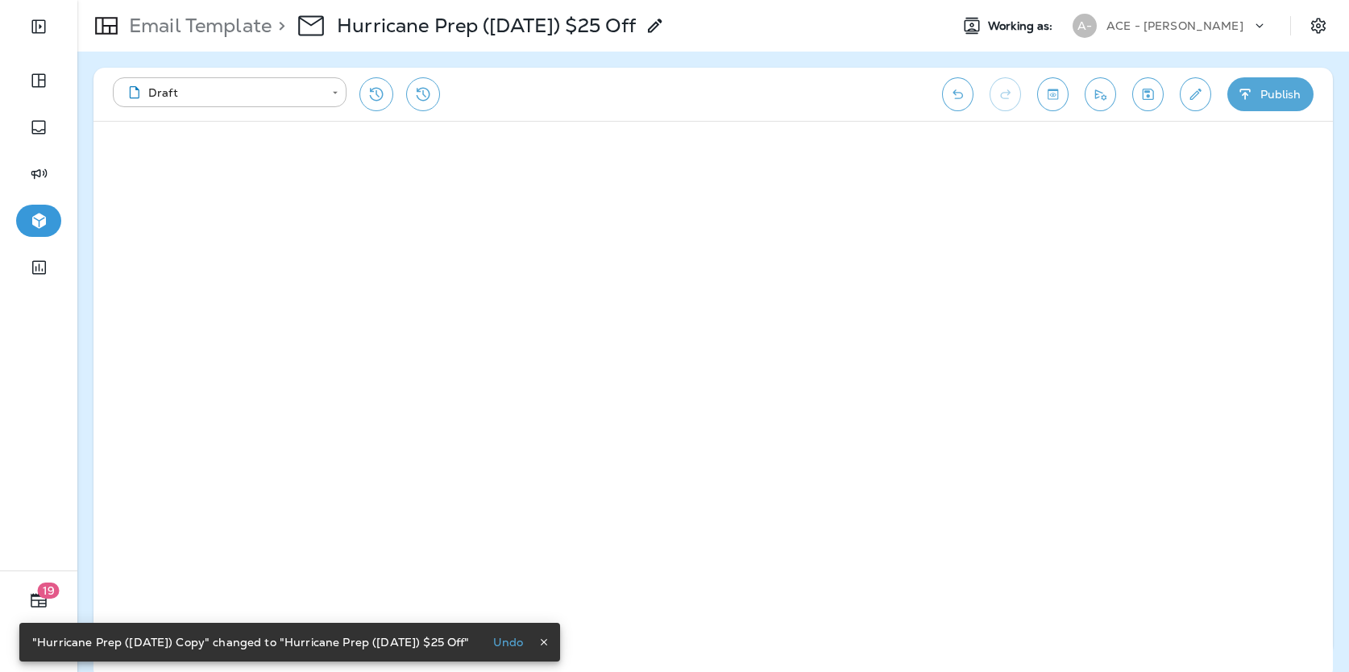
click at [911, 83] on button "Save" at bounding box center [1147, 94] width 31 height 34
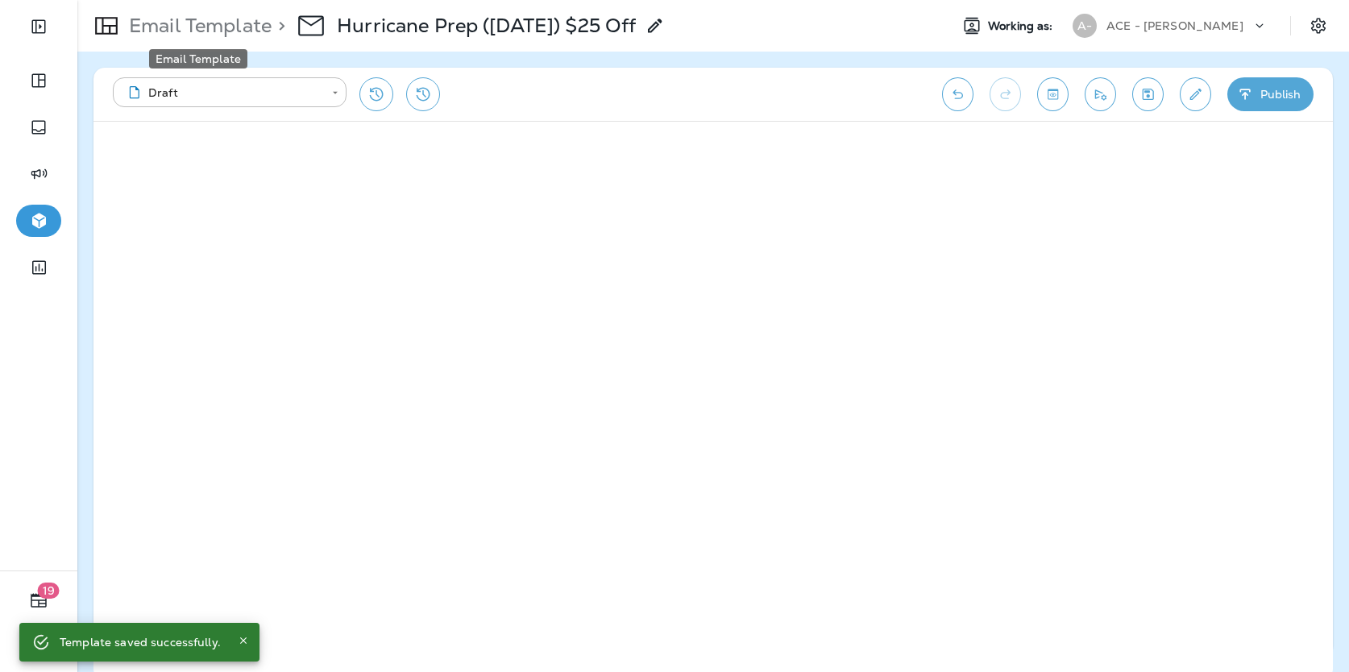
click at [255, 27] on p "Email Template" at bounding box center [196, 26] width 149 height 24
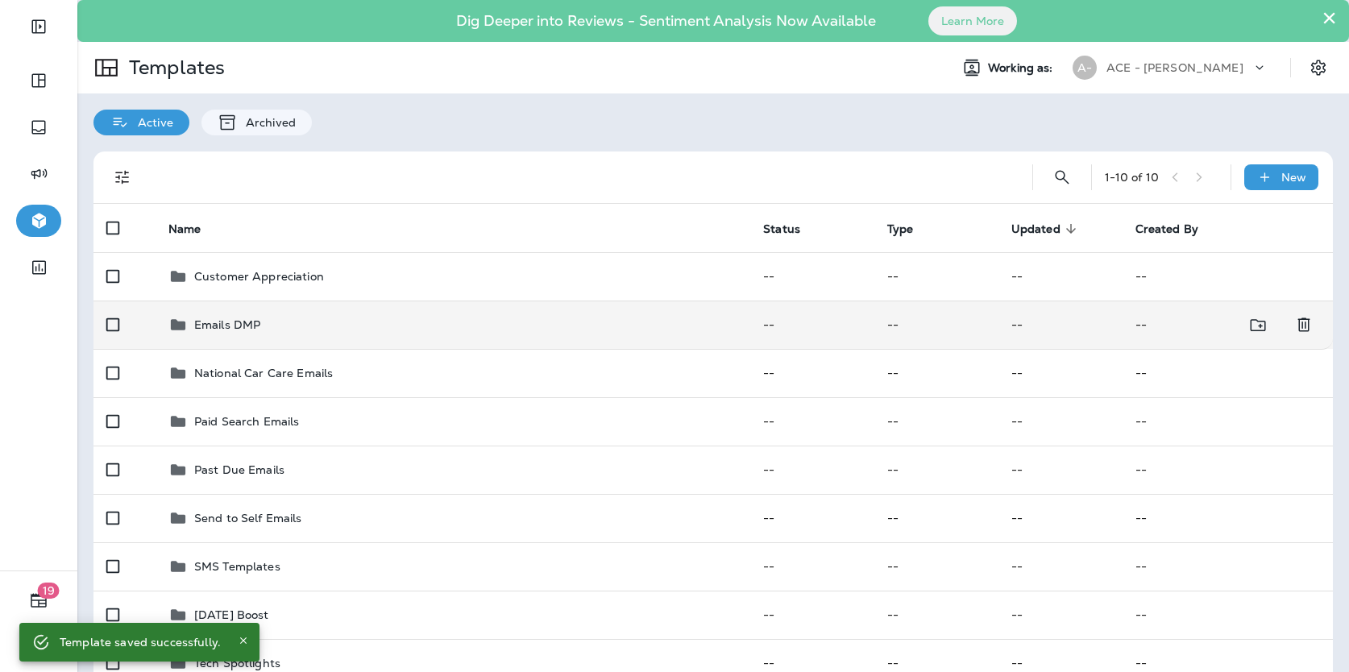
click at [400, 315] on div "Emails DMP" at bounding box center [452, 324] width 569 height 19
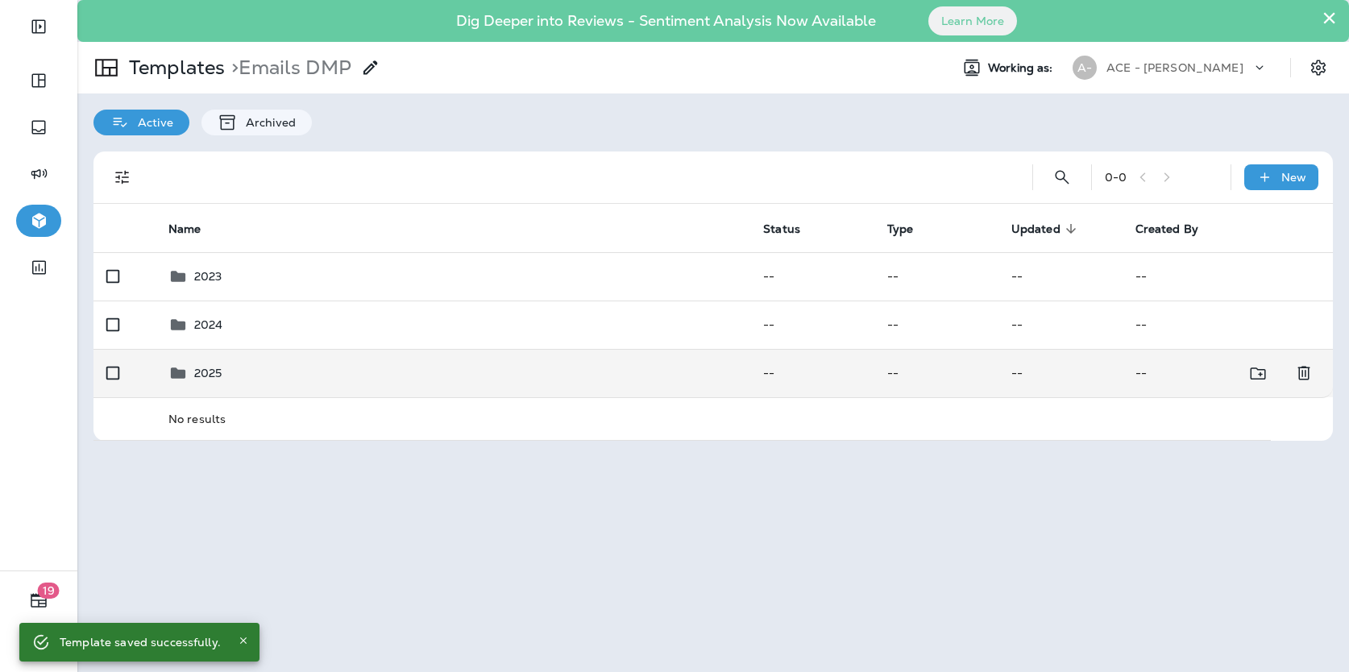
click at [350, 388] on td "2025" at bounding box center [452, 373] width 595 height 48
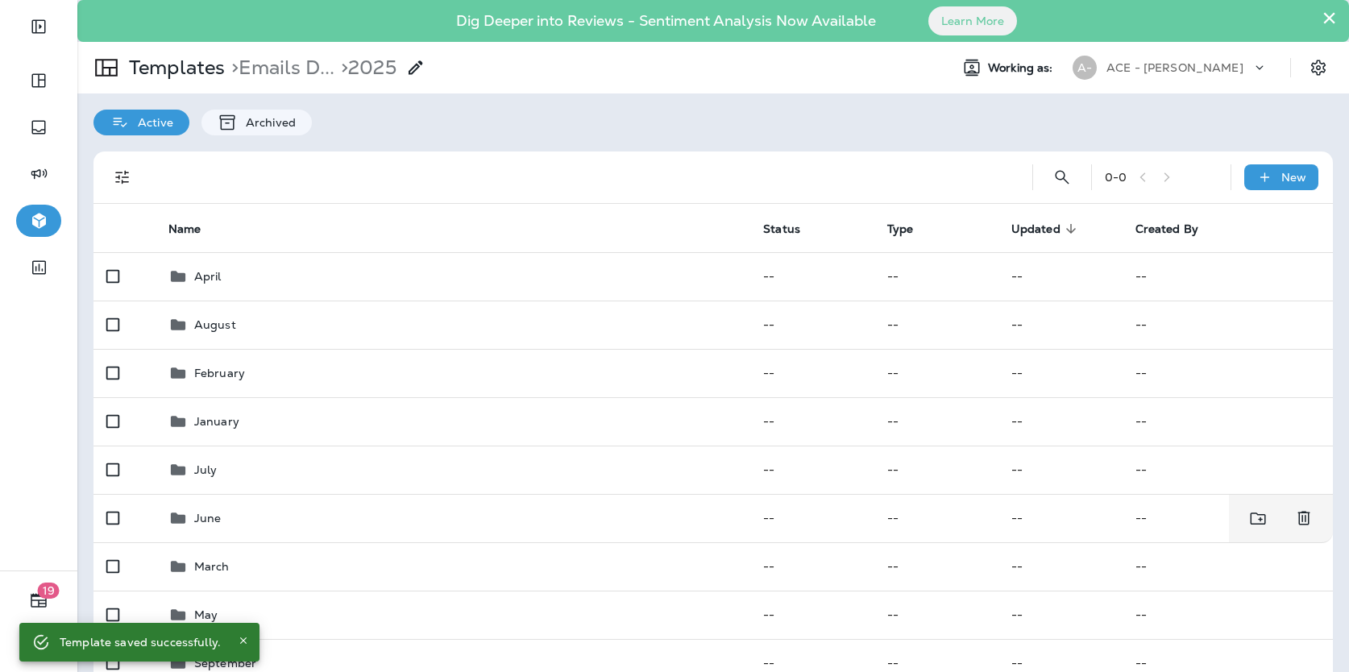
scroll to position [74, 0]
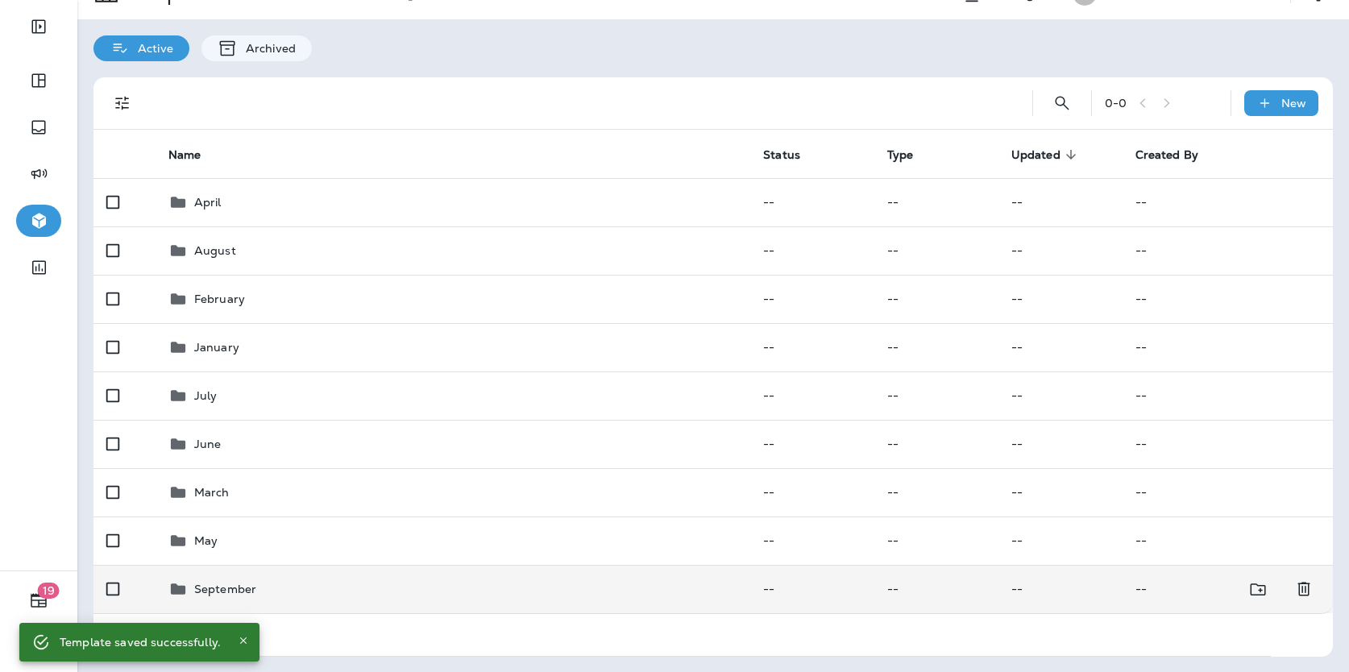
click at [315, 591] on div "September" at bounding box center [452, 588] width 569 height 19
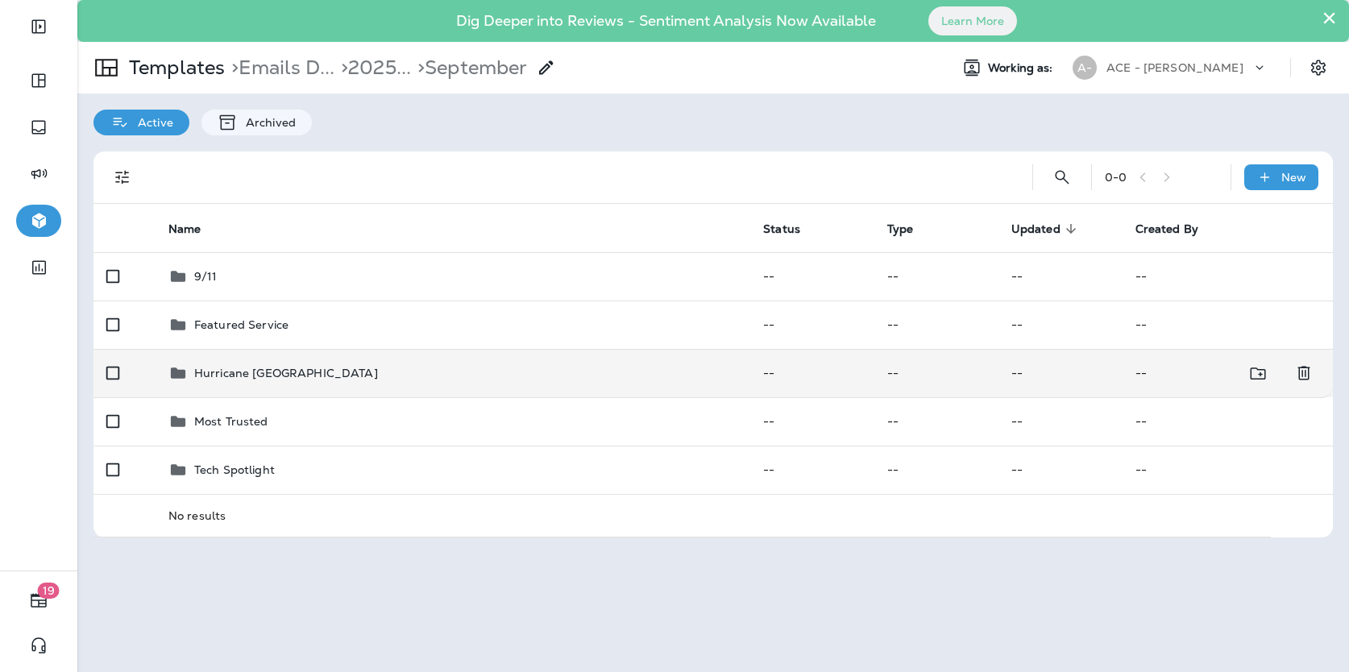
click at [404, 388] on td "Hurricane [GEOGRAPHIC_DATA]" at bounding box center [452, 373] width 595 height 48
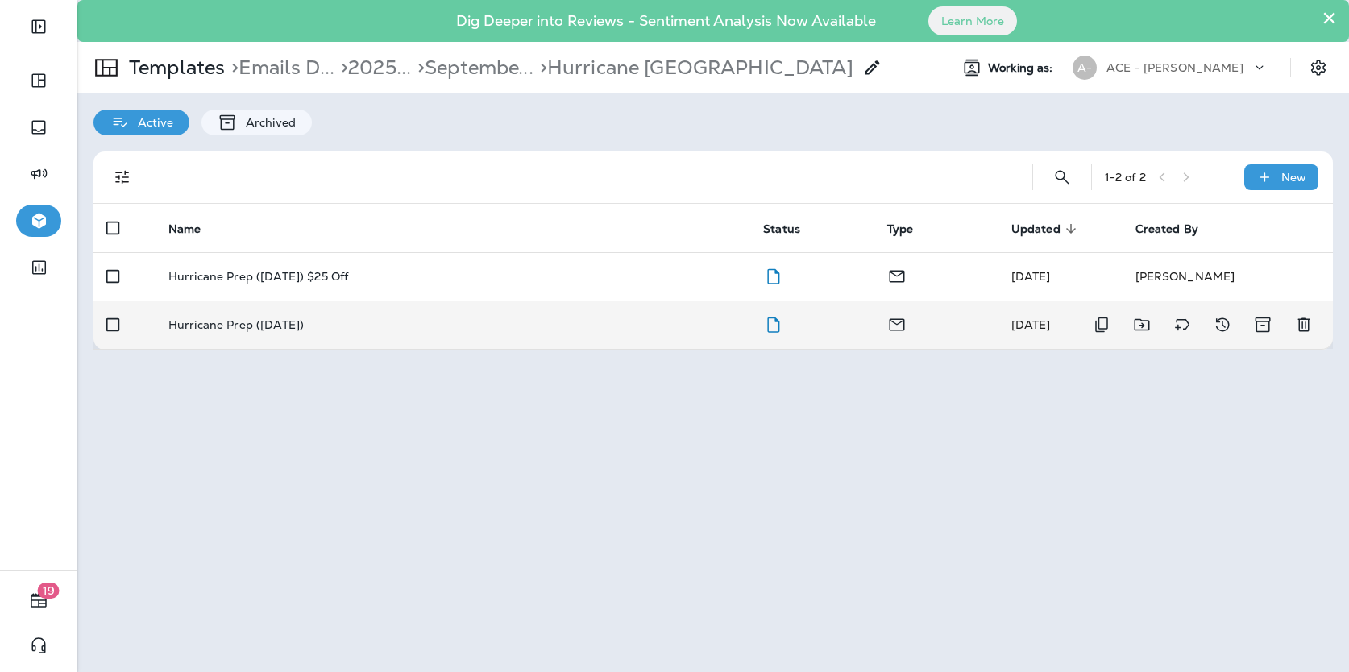
click at [418, 322] on div "Hurricane Prep ([DATE])" at bounding box center [452, 324] width 569 height 13
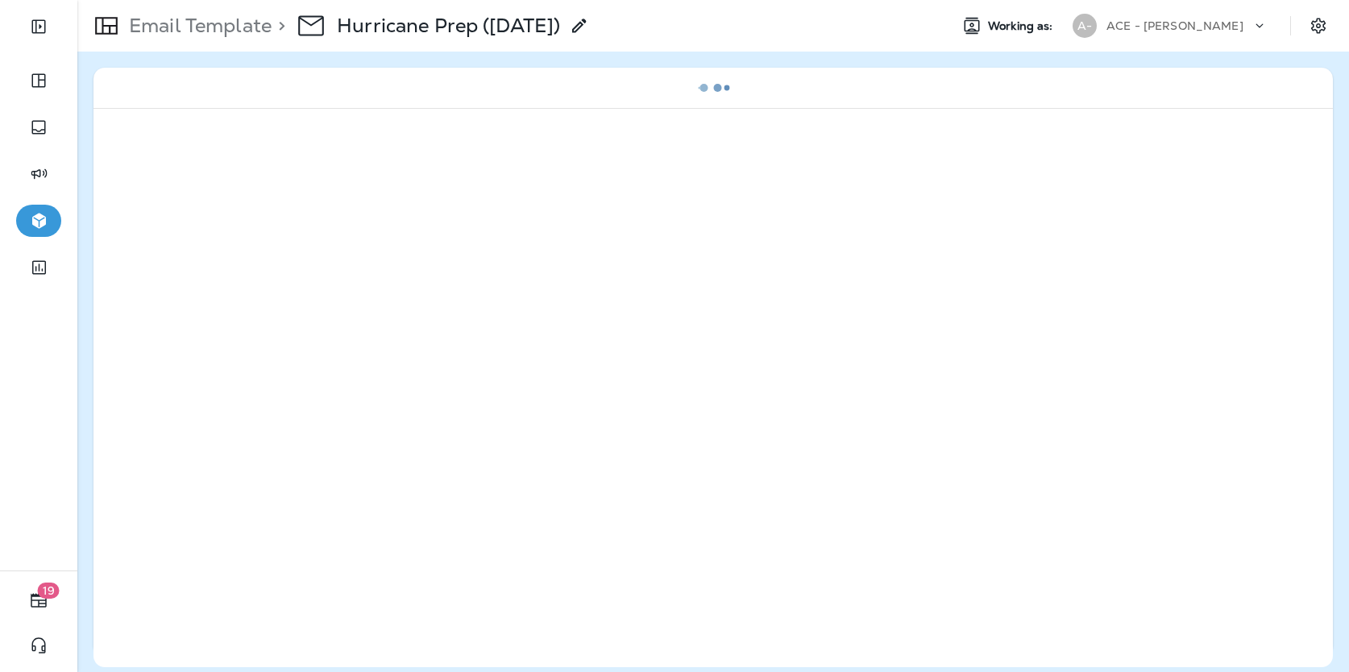
click at [589, 31] on icon at bounding box center [579, 25] width 19 height 19
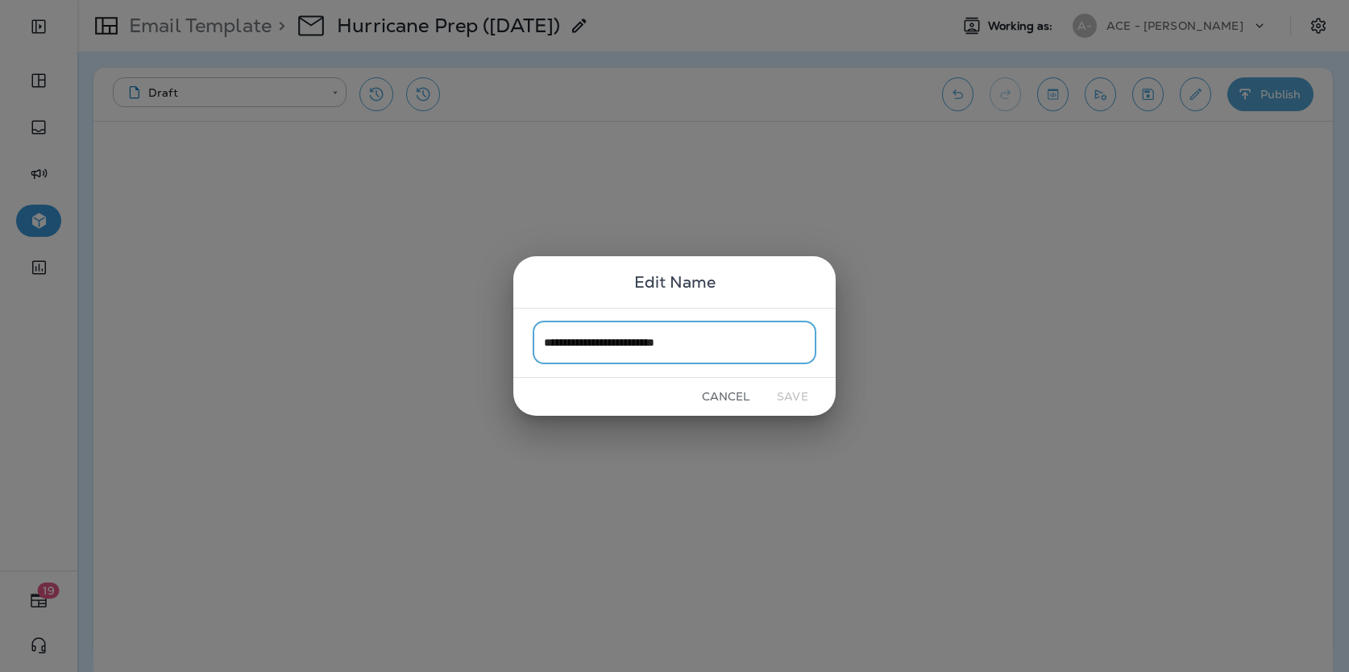
click at [728, 342] on input "**********" at bounding box center [675, 342] width 284 height 43
type input "**********"
click at [790, 400] on button "Save" at bounding box center [792, 396] width 60 height 25
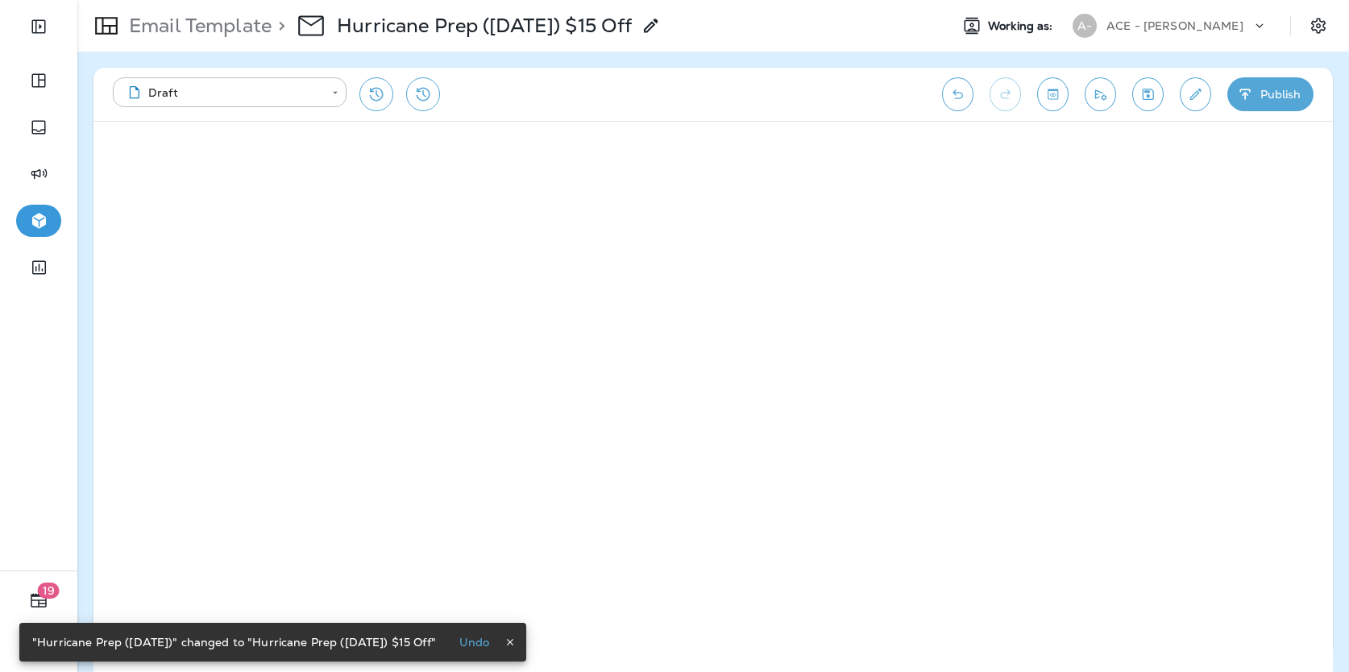
click at [911, 97] on icon "Save" at bounding box center [1147, 94] width 11 height 11
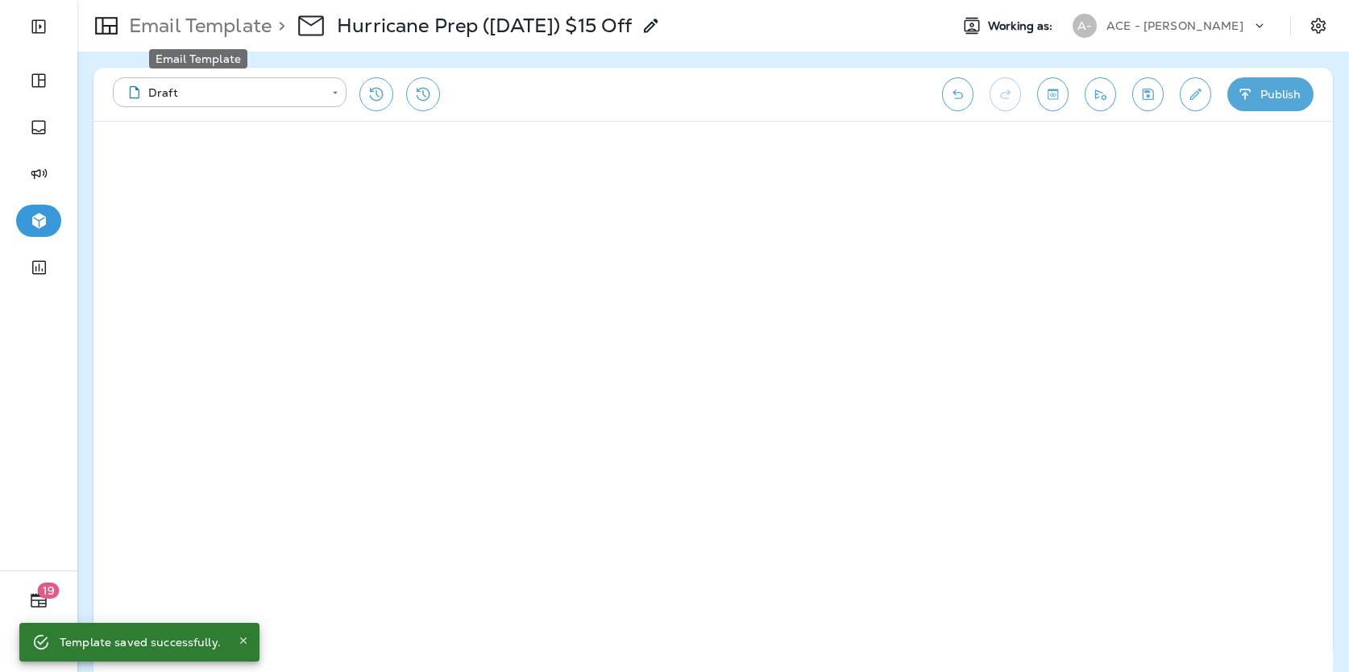
click at [238, 20] on p "Email Template" at bounding box center [196, 26] width 149 height 24
